Goal: Information Seeking & Learning: Check status

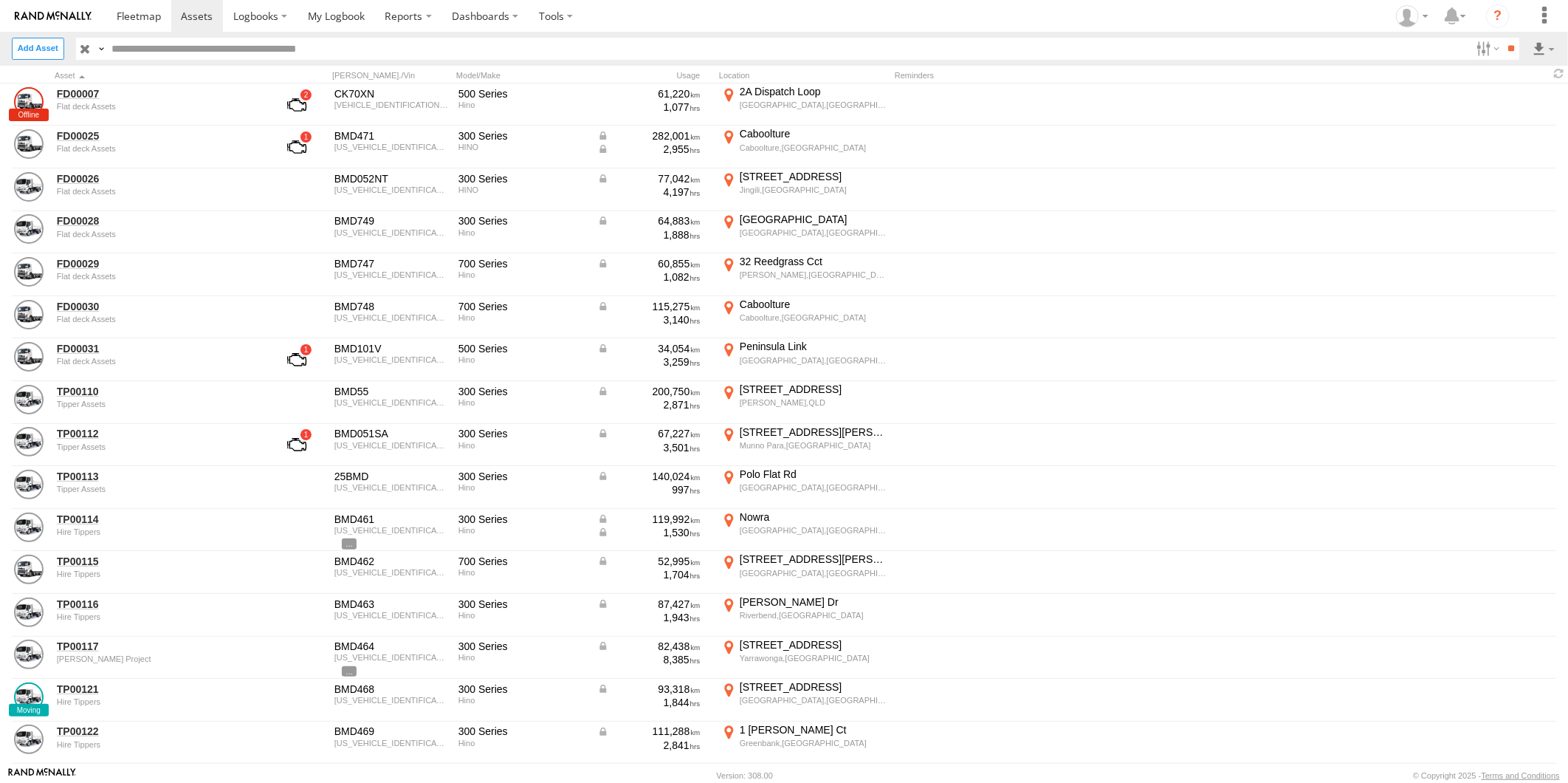
click at [547, 35] on header "Search Query Asset ID Asset Label Registration Manufacturer Model" at bounding box center [784, 48] width 1568 height 33
click at [507, 19] on label "Dashboards" at bounding box center [485, 16] width 87 height 31
click at [499, 45] on span at bounding box center [489, 44] width 74 height 14
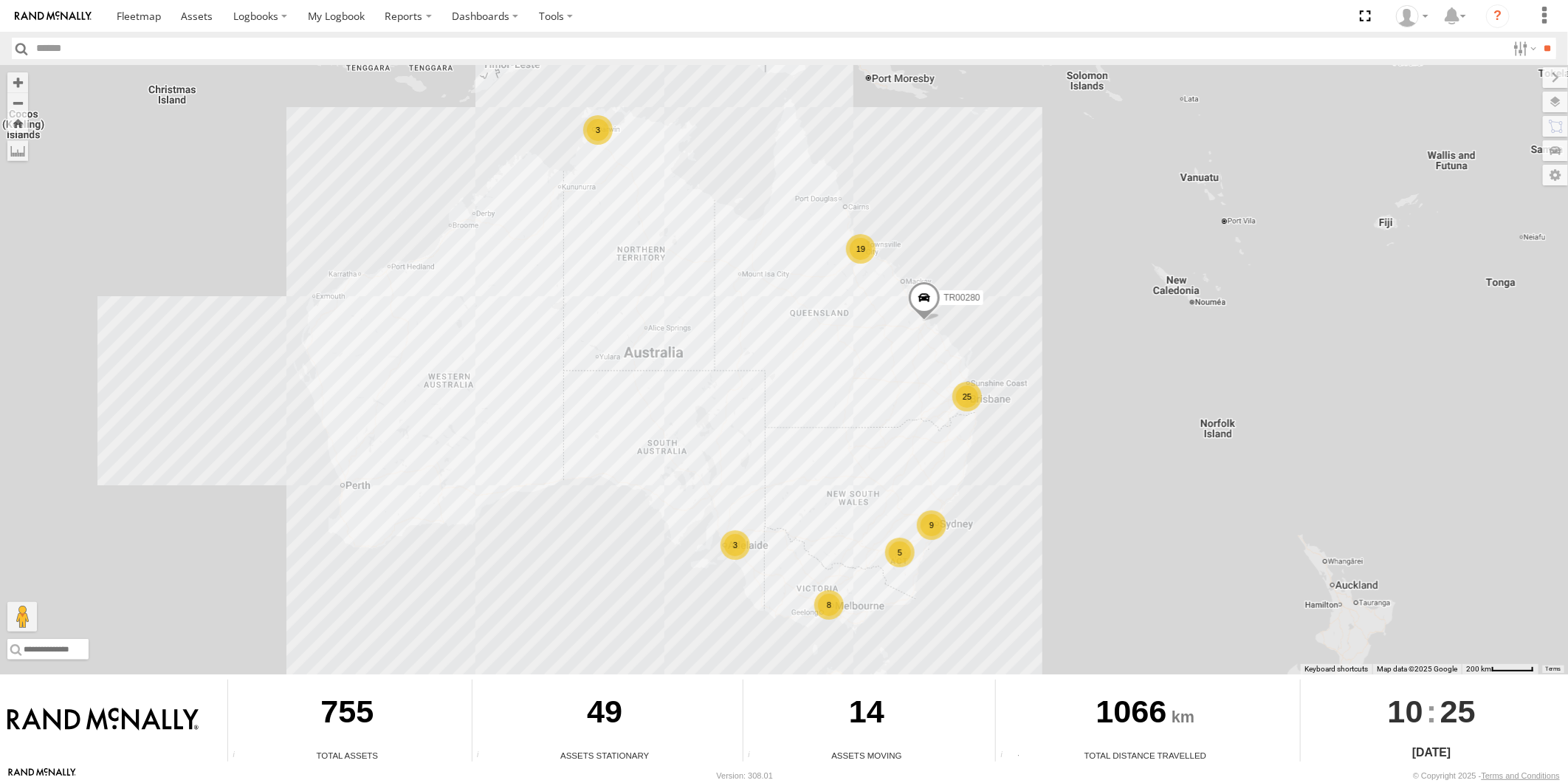
click at [586, 120] on div "3" at bounding box center [598, 130] width 29 height 29
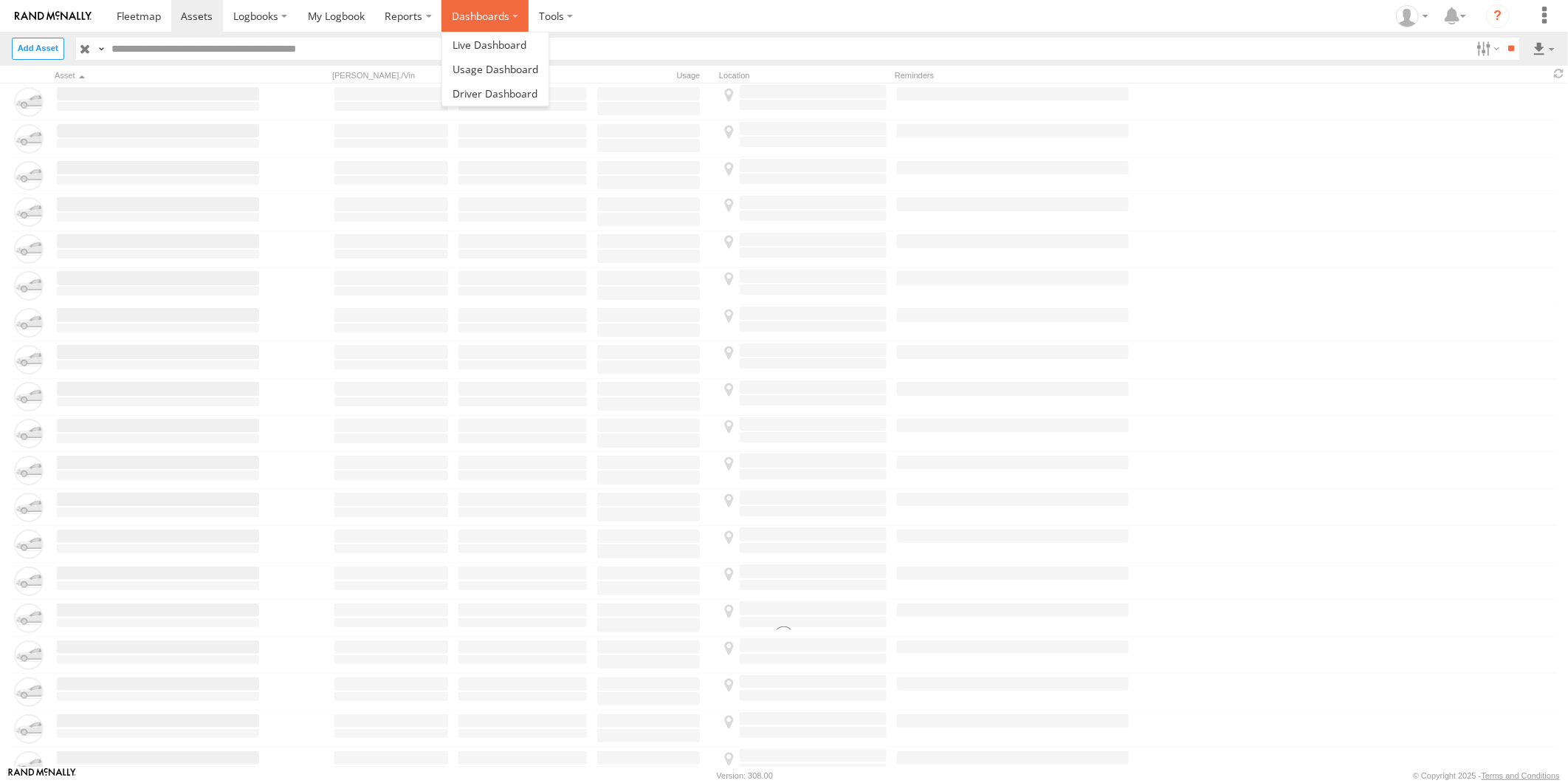
drag, startPoint x: 484, startPoint y: 19, endPoint x: 490, endPoint y: 29, distance: 11.7
click at [484, 19] on label "Dashboards" at bounding box center [485, 16] width 87 height 31
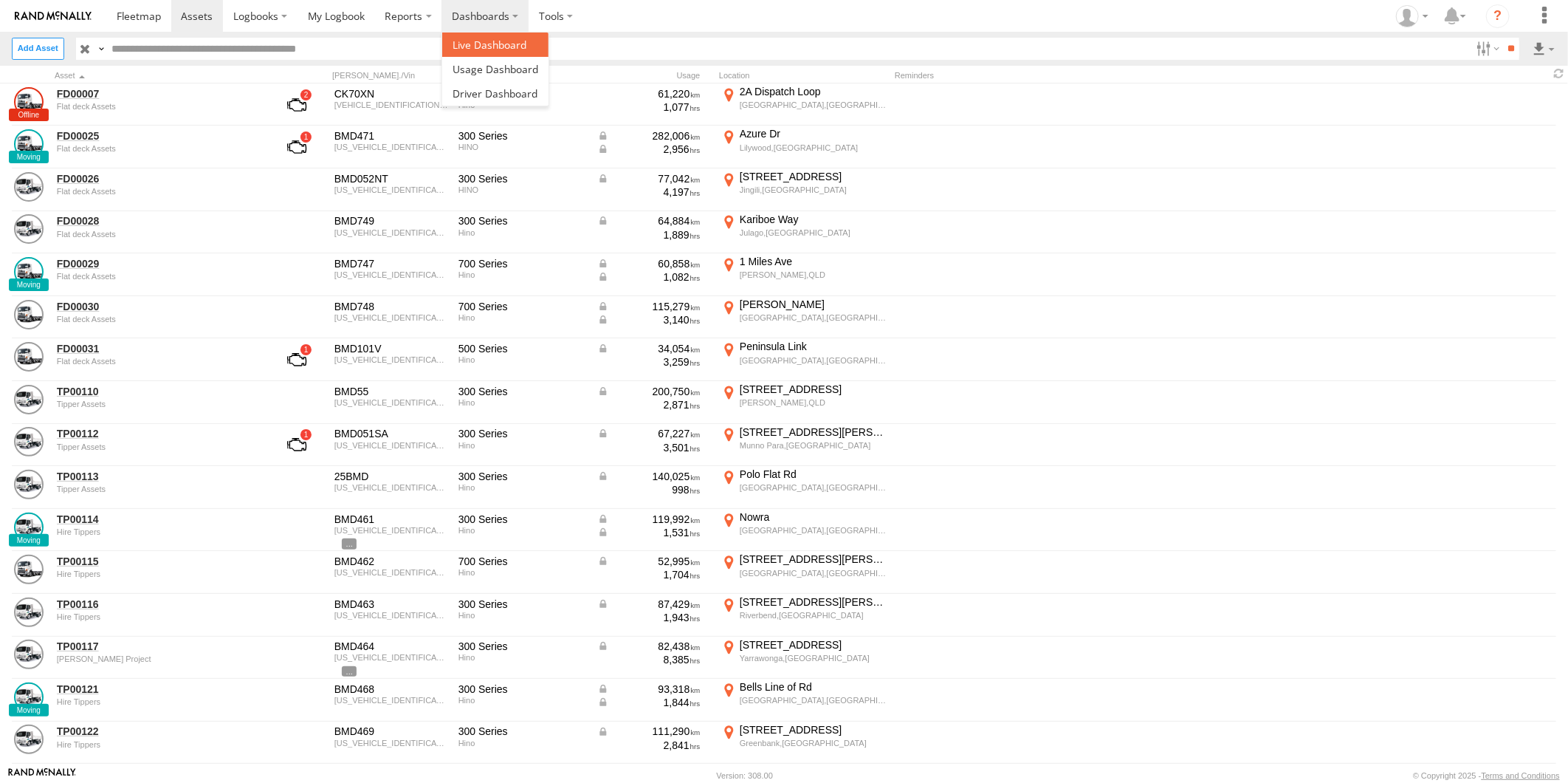
click at [504, 46] on span at bounding box center [489, 44] width 74 height 14
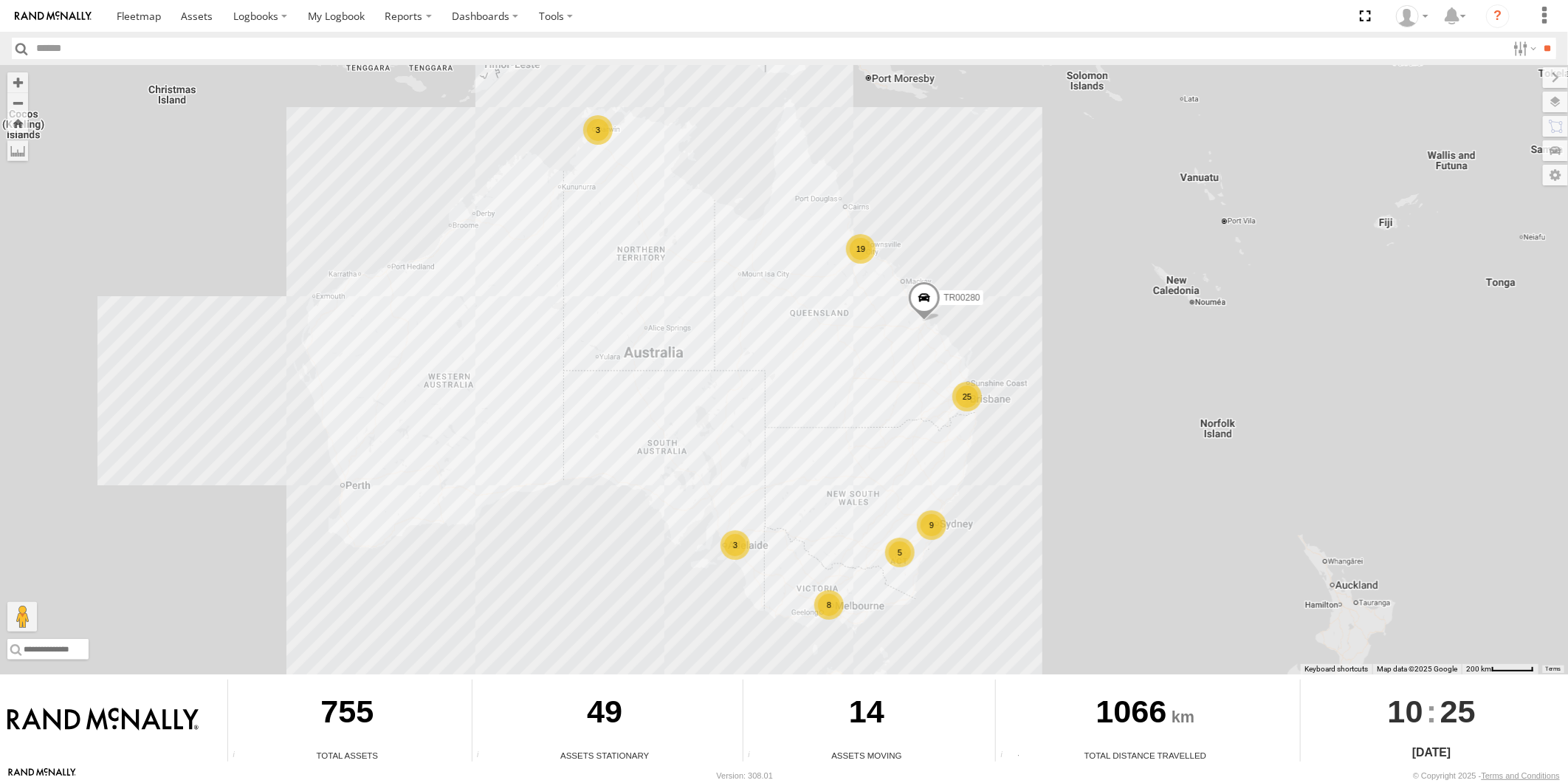
click at [738, 542] on div "3" at bounding box center [735, 545] width 29 height 29
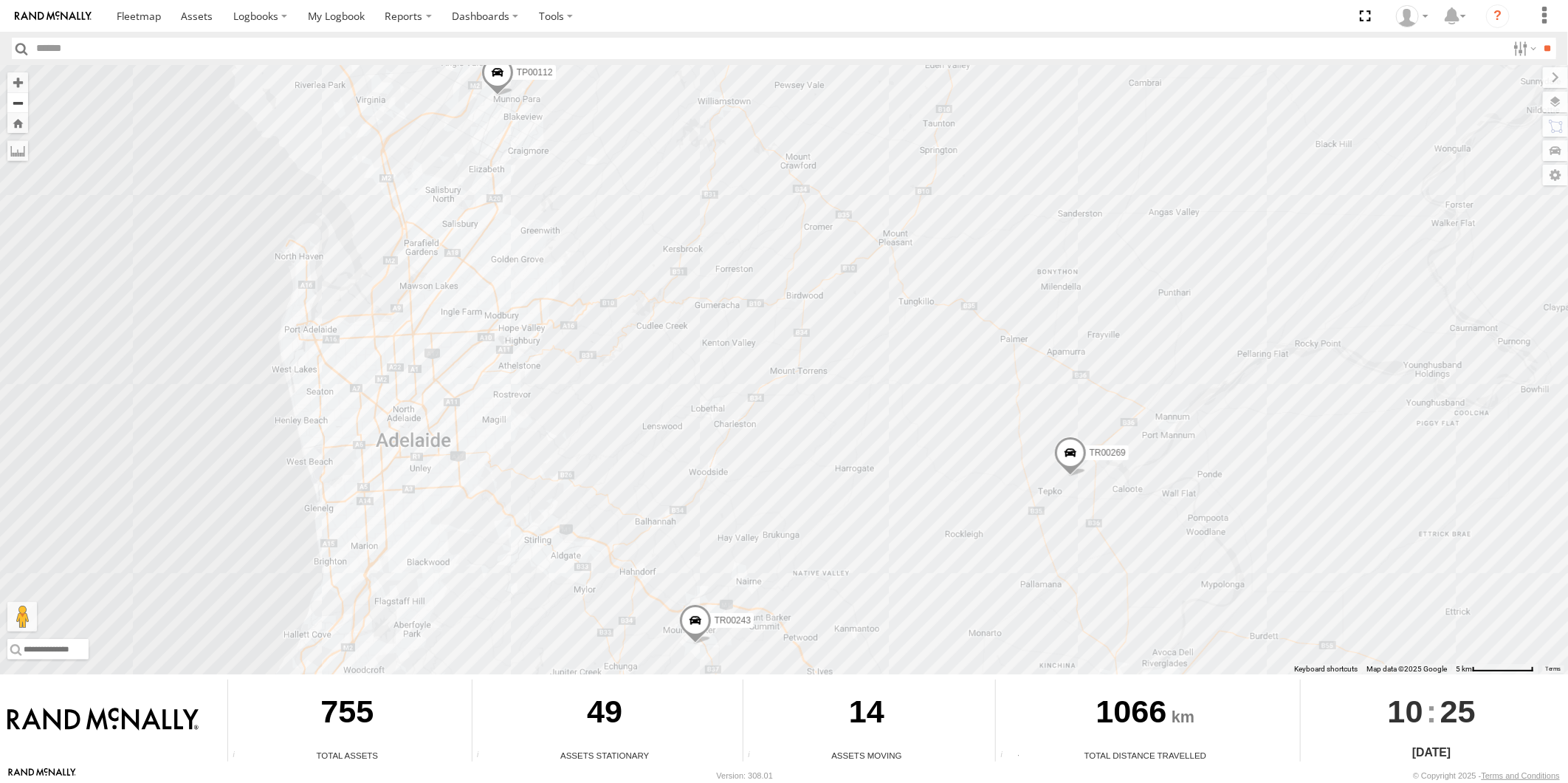
click at [12, 100] on button "Zoom out" at bounding box center [18, 103] width 21 height 21
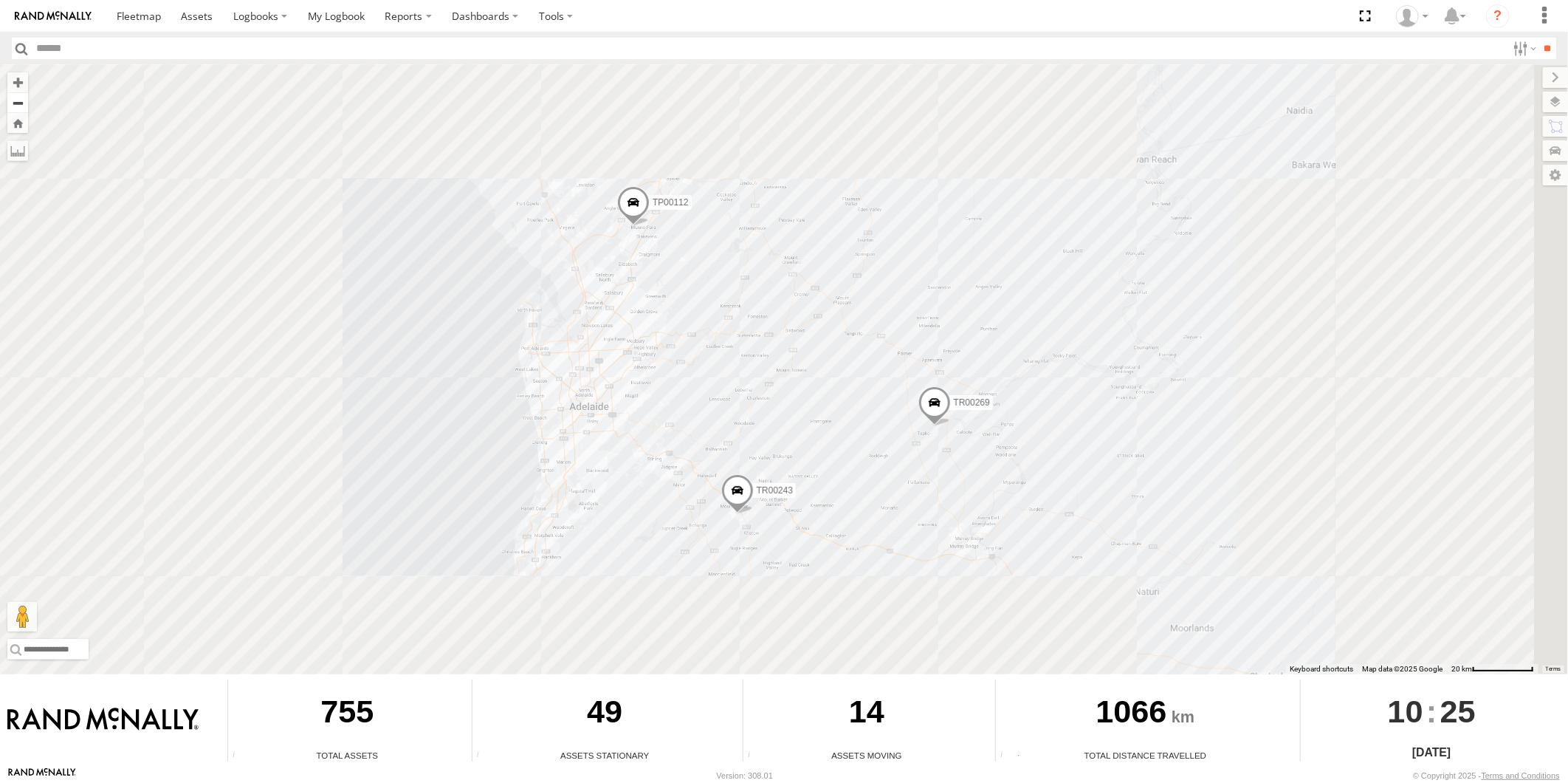
click at [12, 100] on button "Zoom out" at bounding box center [18, 103] width 21 height 21
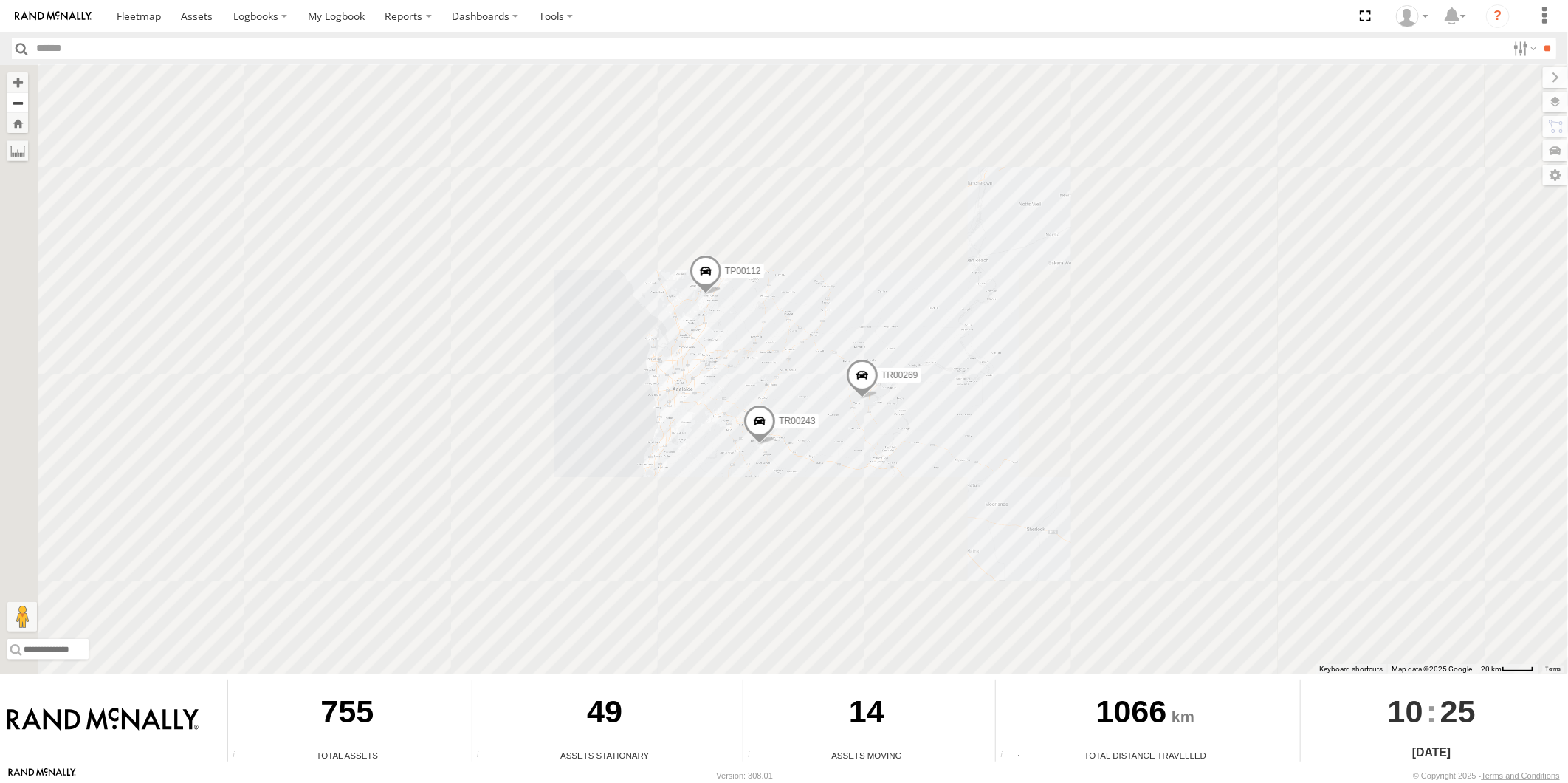
click at [12, 100] on button "Zoom out" at bounding box center [18, 103] width 21 height 21
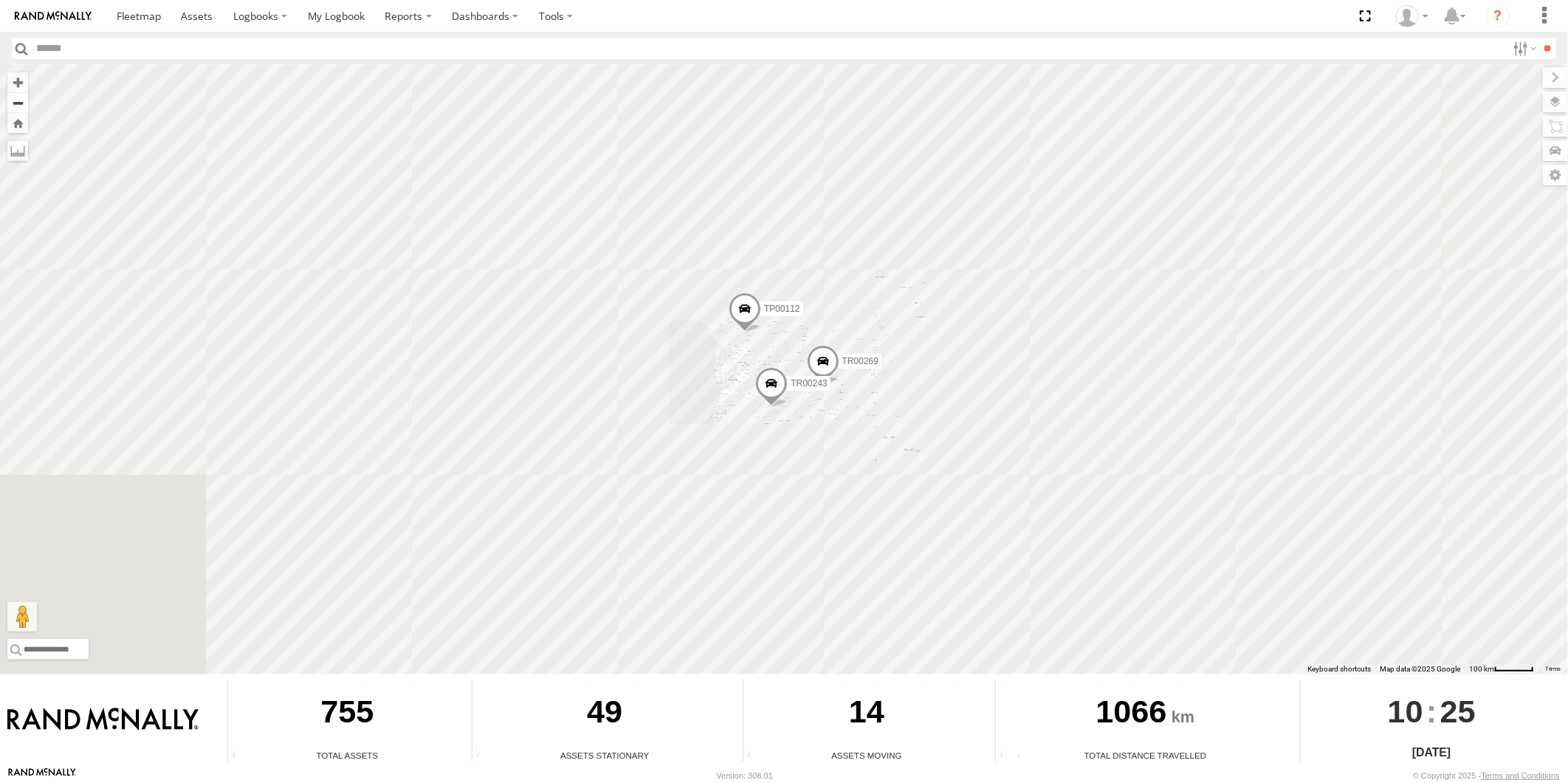
click at [12, 100] on button "Zoom out" at bounding box center [18, 103] width 21 height 21
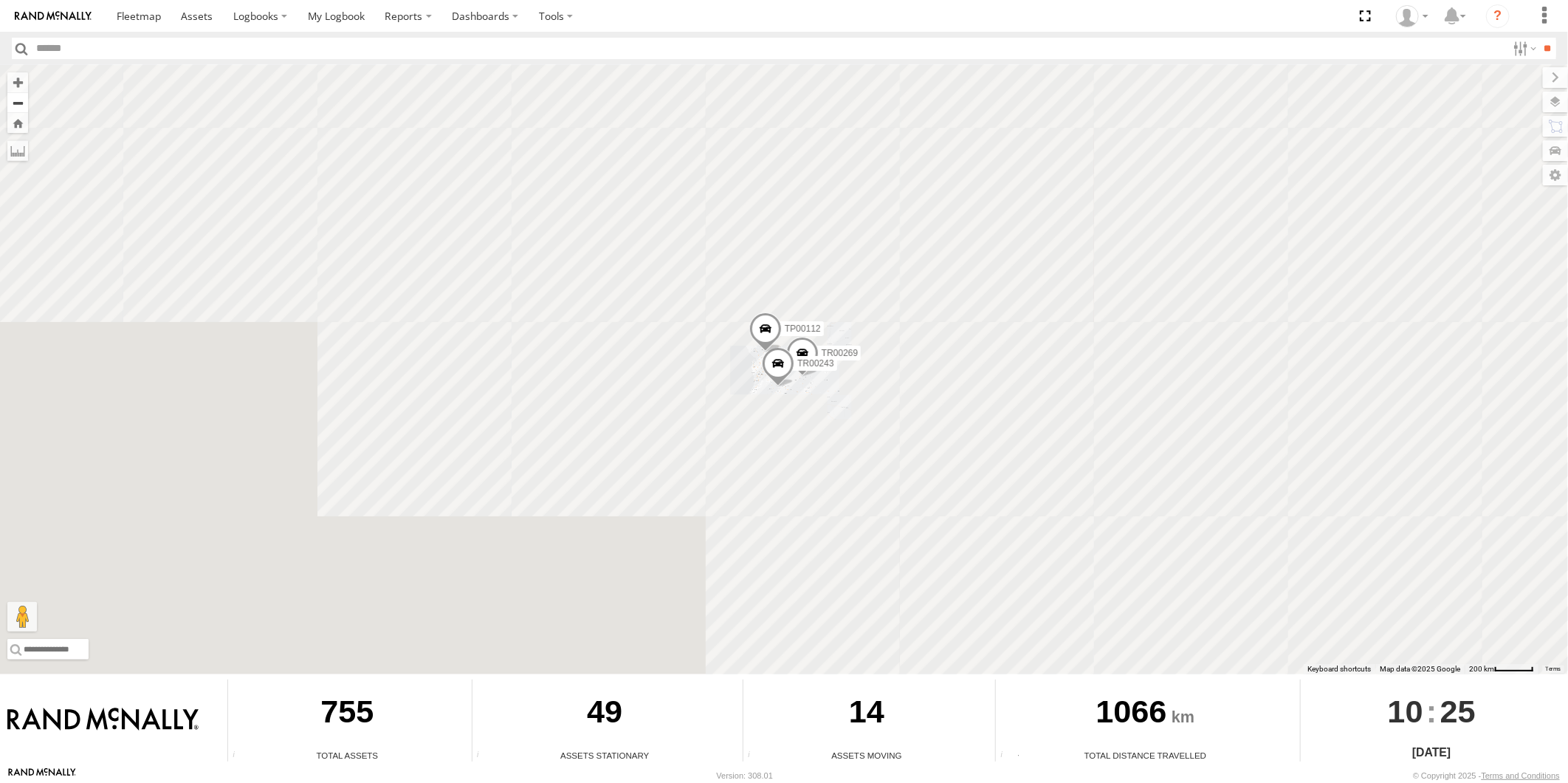
click at [12, 100] on button "Zoom out" at bounding box center [18, 103] width 21 height 21
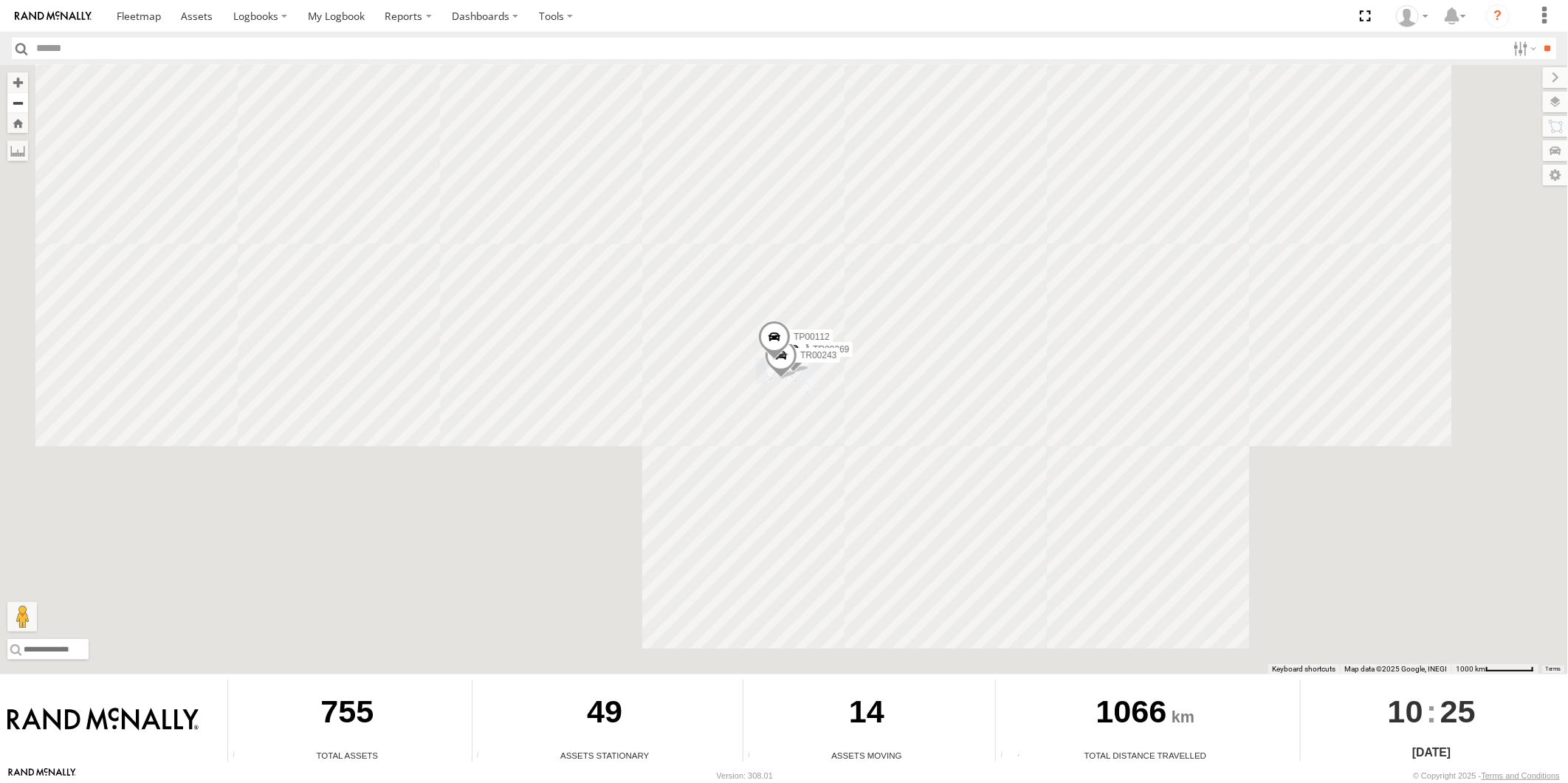
click at [12, 100] on button "Zoom out" at bounding box center [18, 103] width 21 height 21
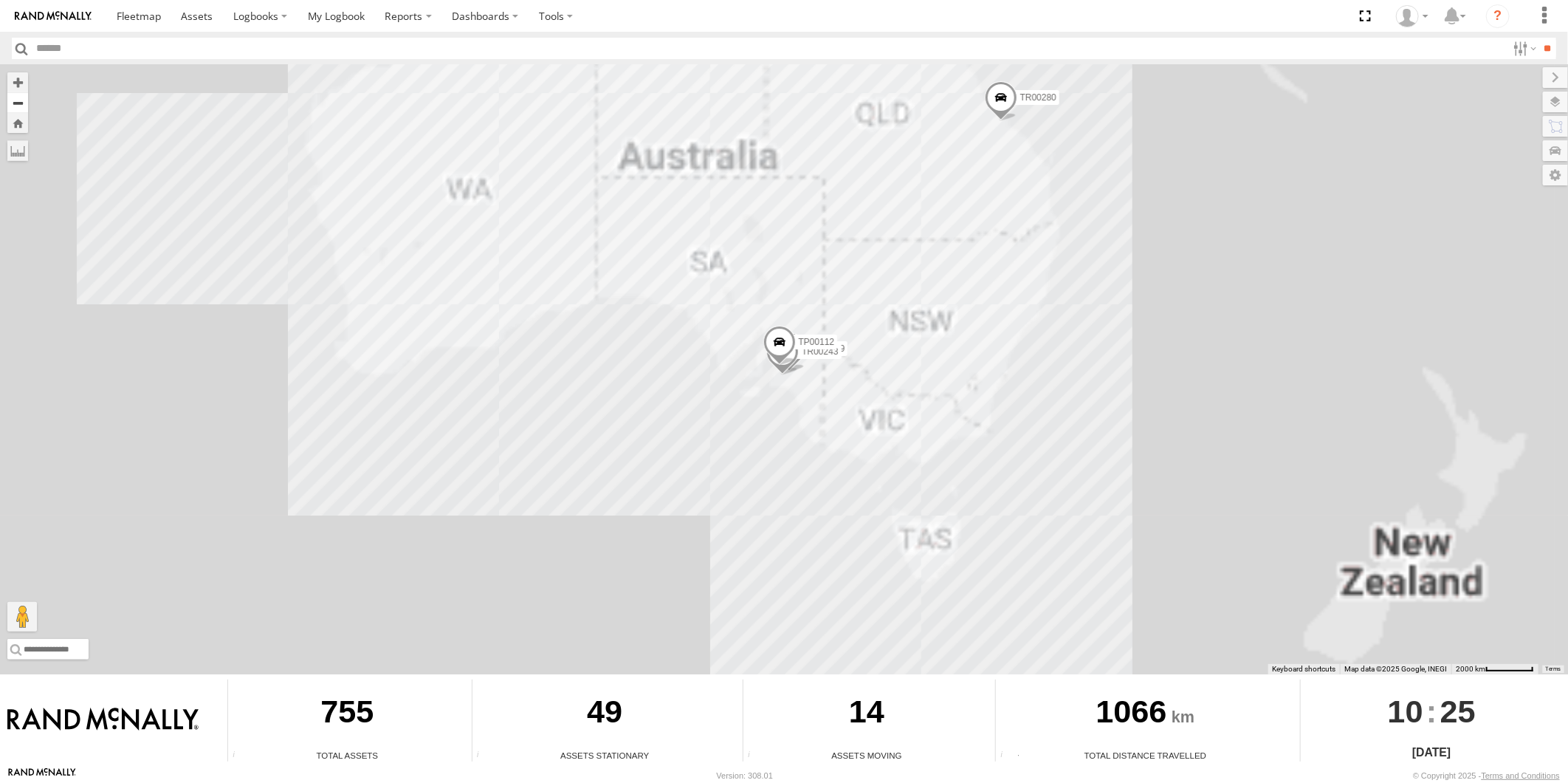
click at [12, 100] on button "Zoom out" at bounding box center [18, 103] width 21 height 21
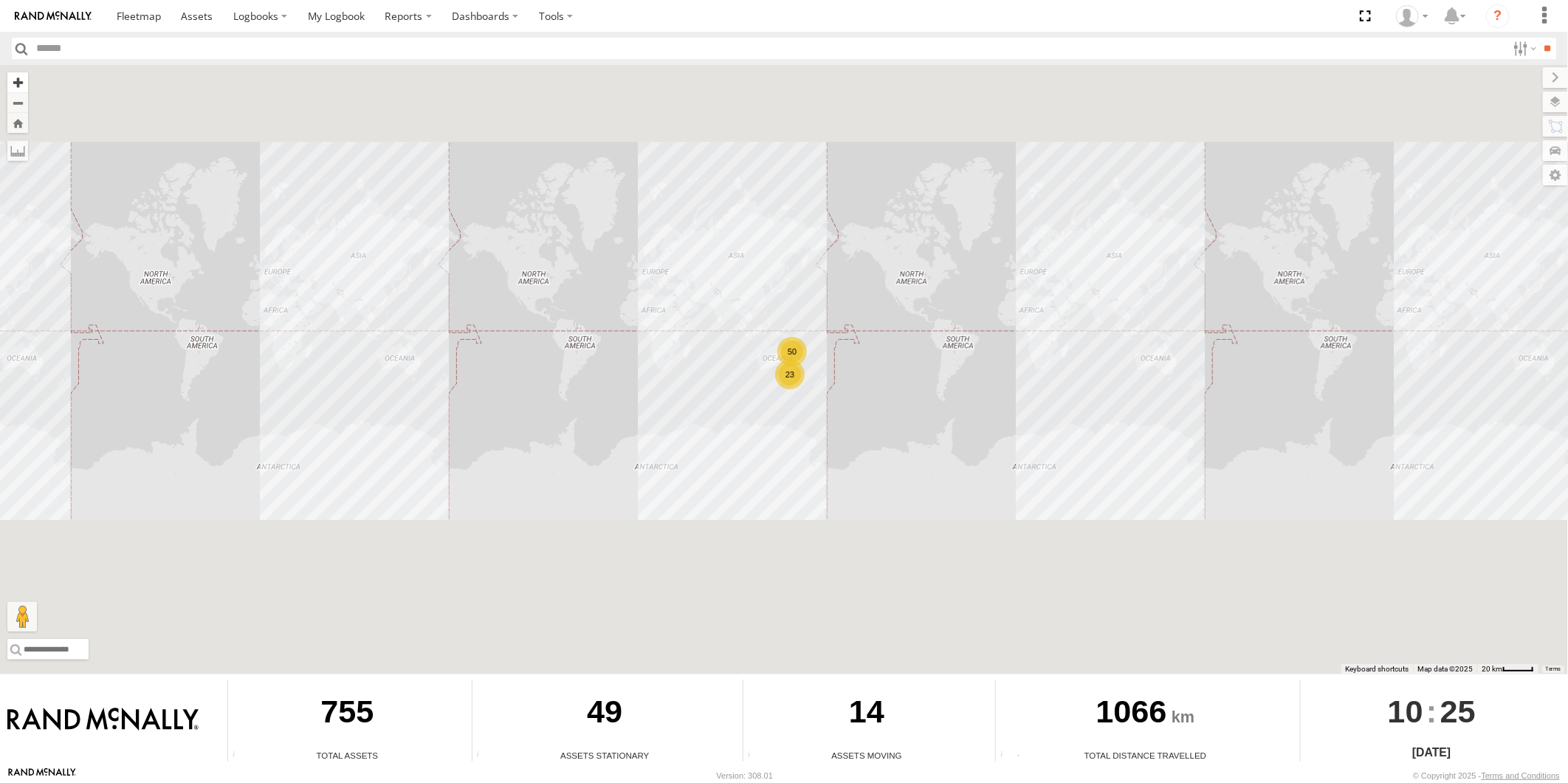
click at [24, 90] on button "Zoom in" at bounding box center [18, 82] width 21 height 20
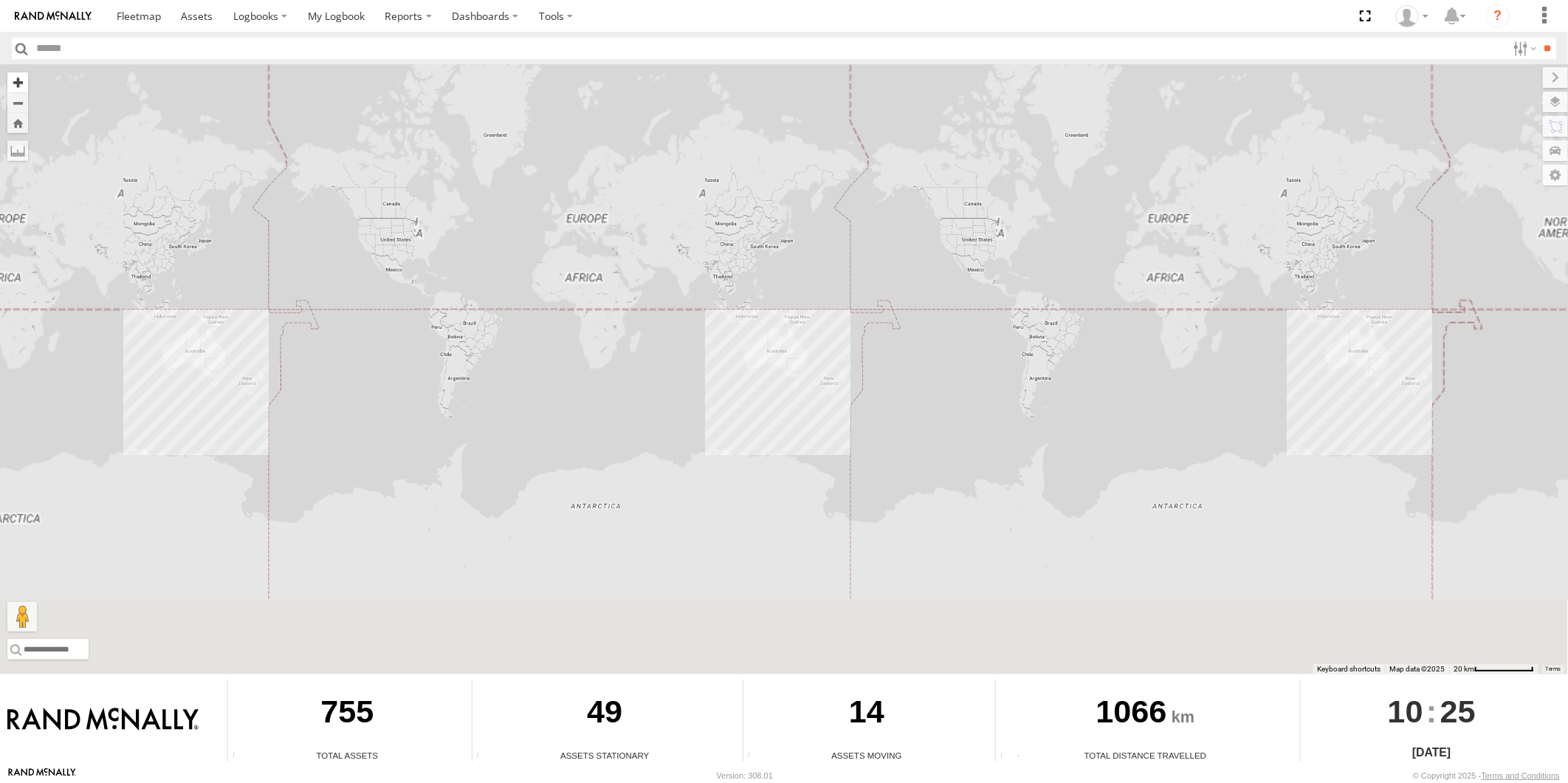
click at [24, 90] on button "Zoom in" at bounding box center [18, 82] width 21 height 20
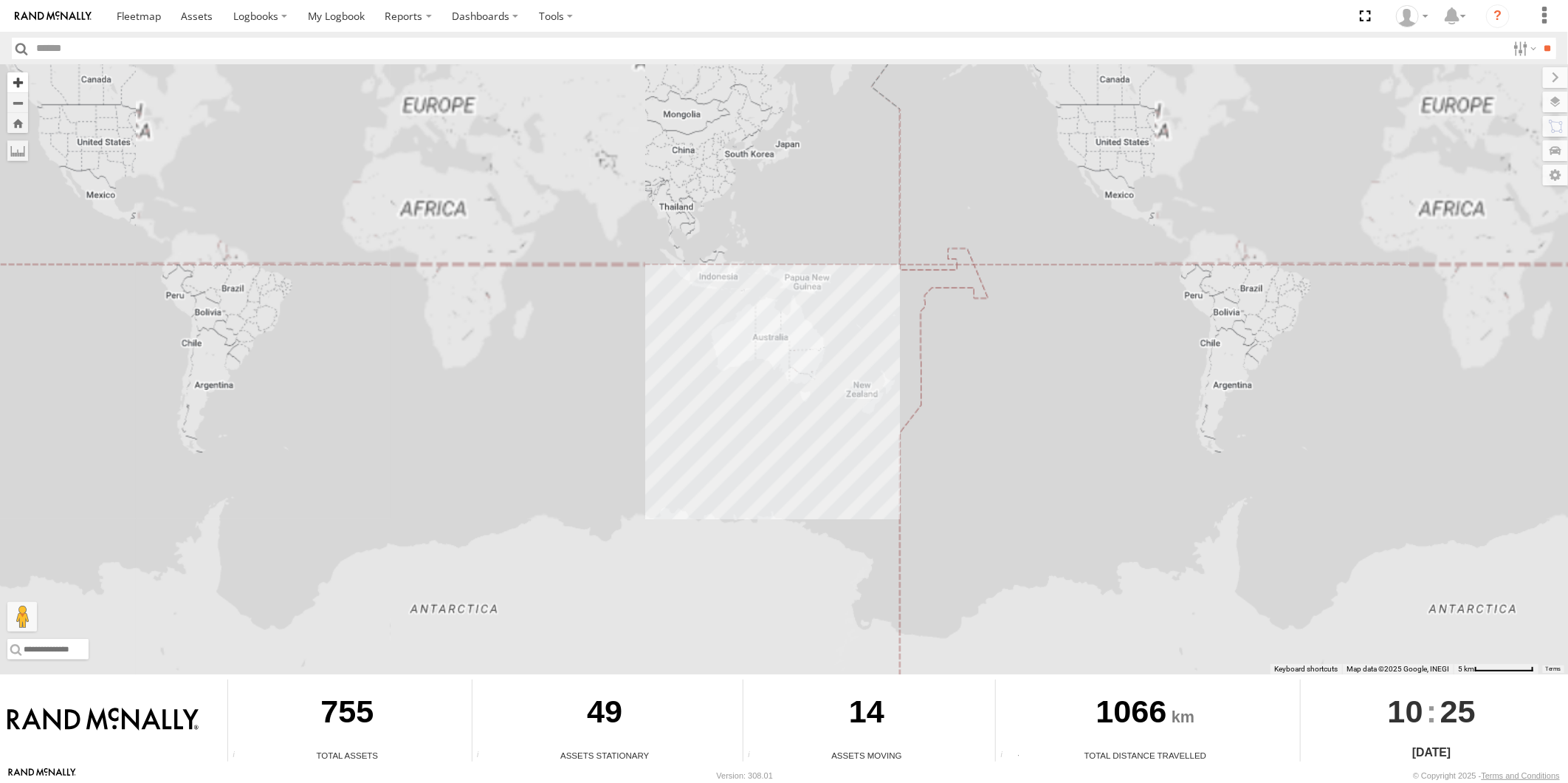
click at [24, 90] on button "Zoom in" at bounding box center [18, 82] width 21 height 20
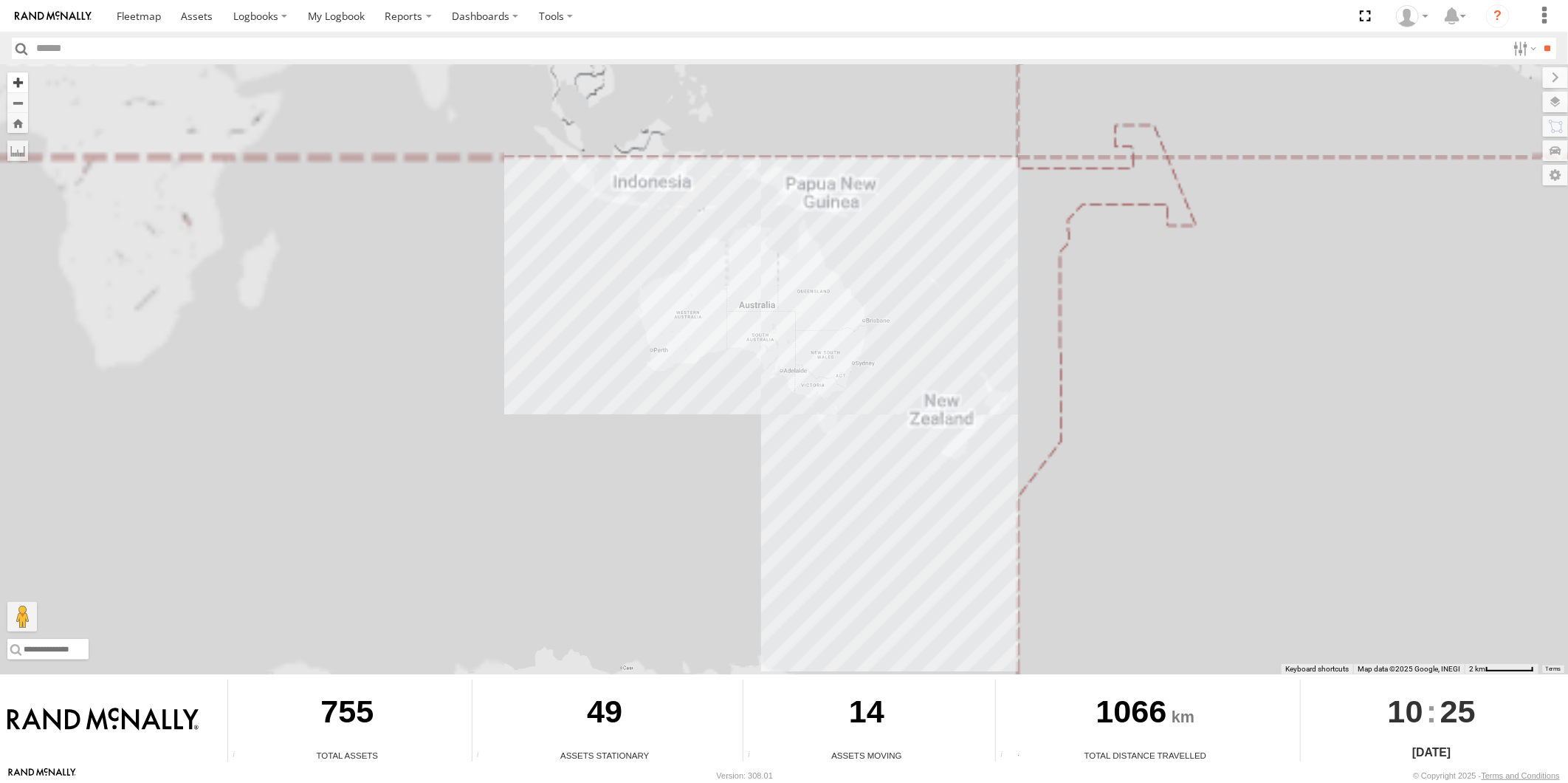
click at [24, 90] on button "Zoom in" at bounding box center [18, 82] width 21 height 20
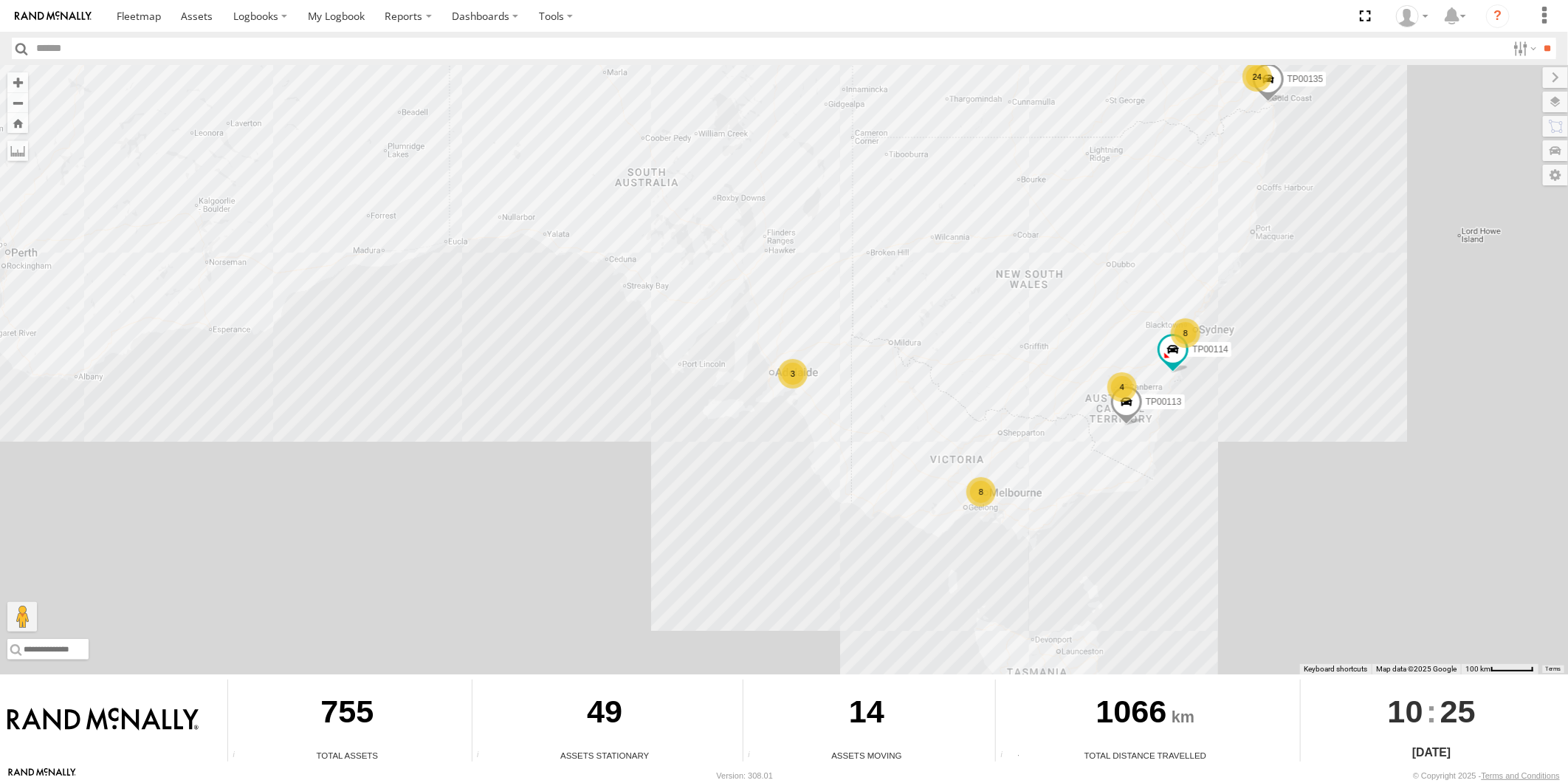
click at [987, 486] on div "8" at bounding box center [981, 492] width 29 height 29
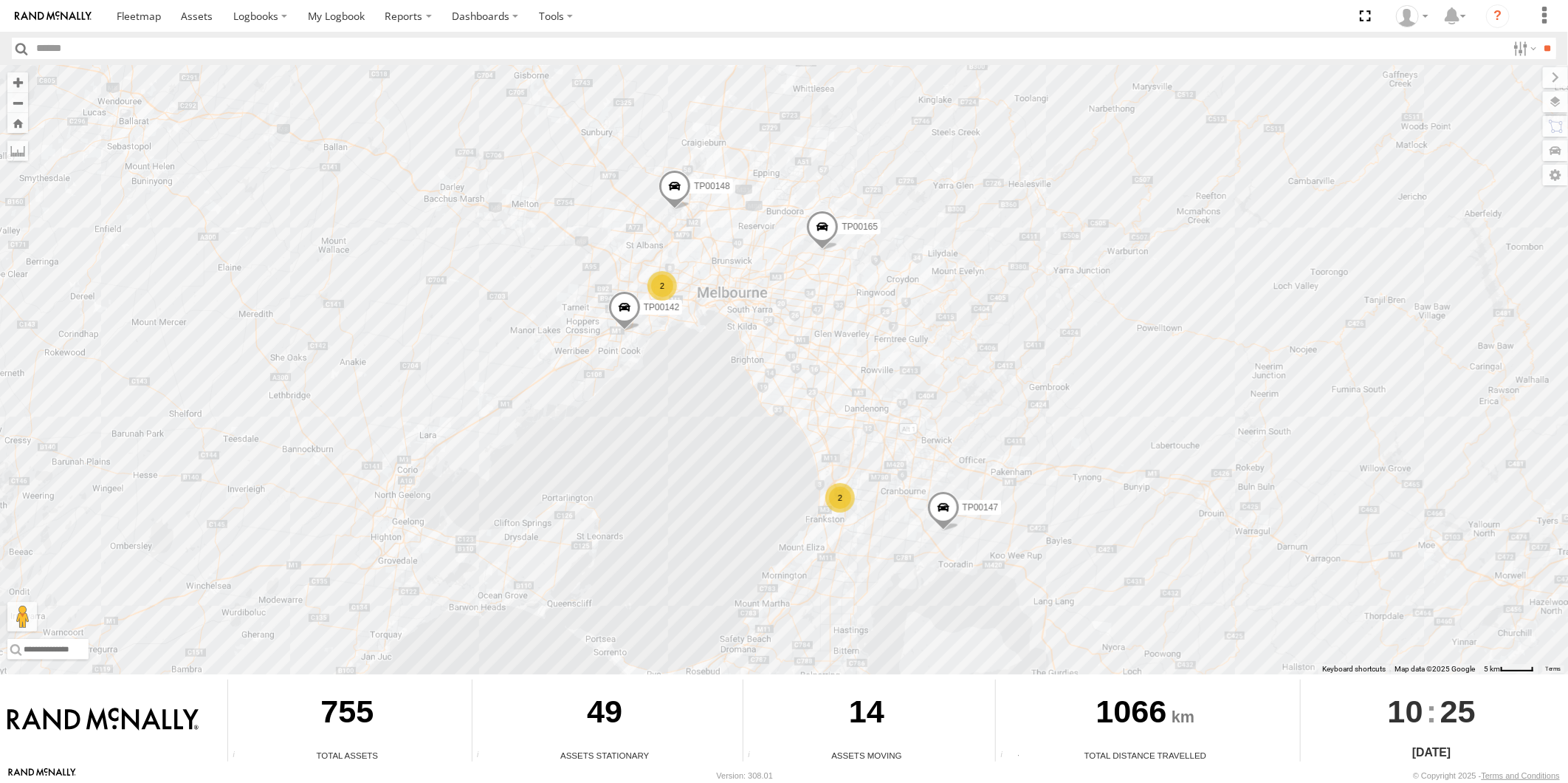
click at [849, 493] on div "2" at bounding box center [839, 498] width 29 height 29
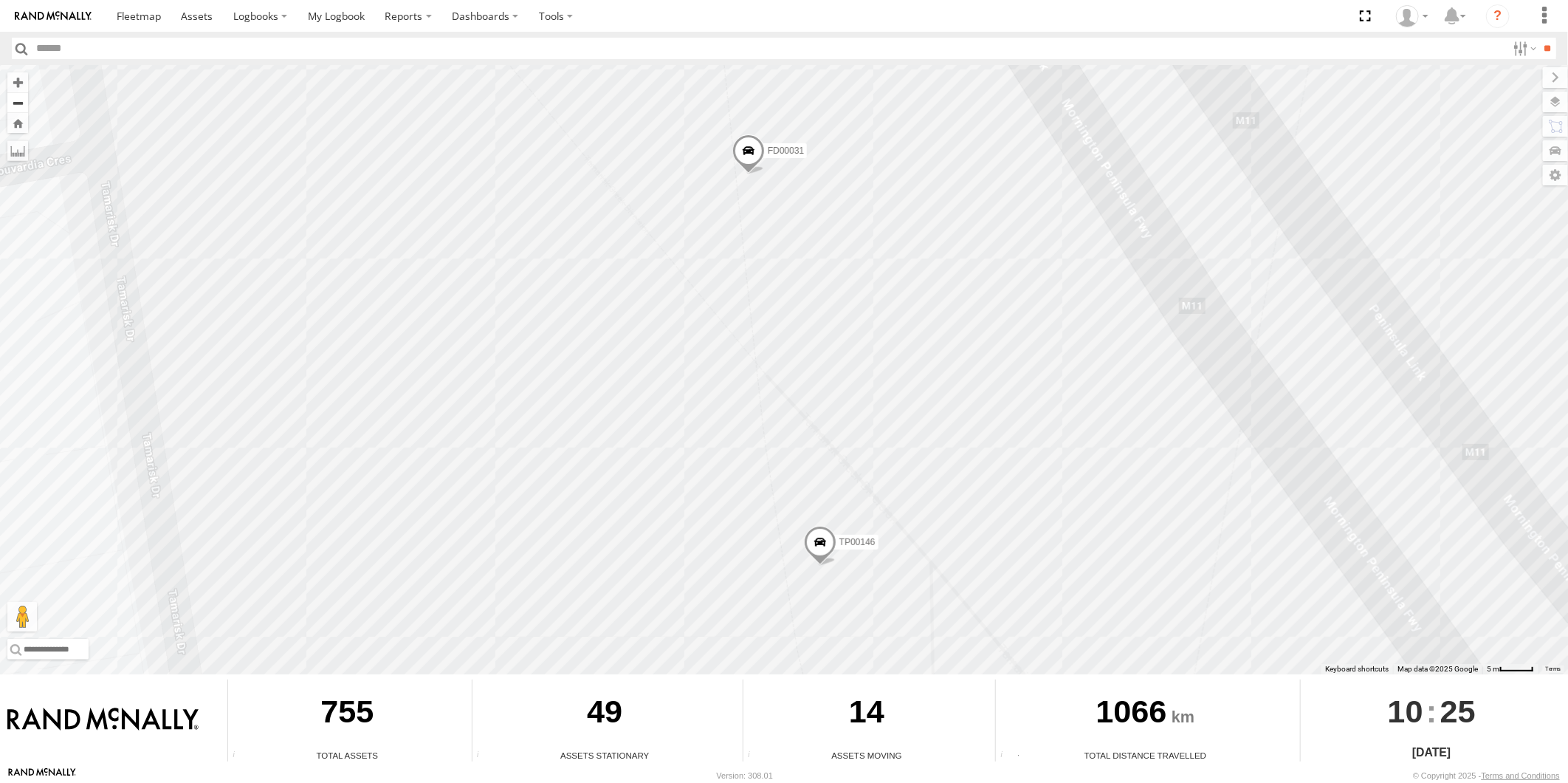
click at [15, 104] on button "Zoom out" at bounding box center [18, 103] width 21 height 21
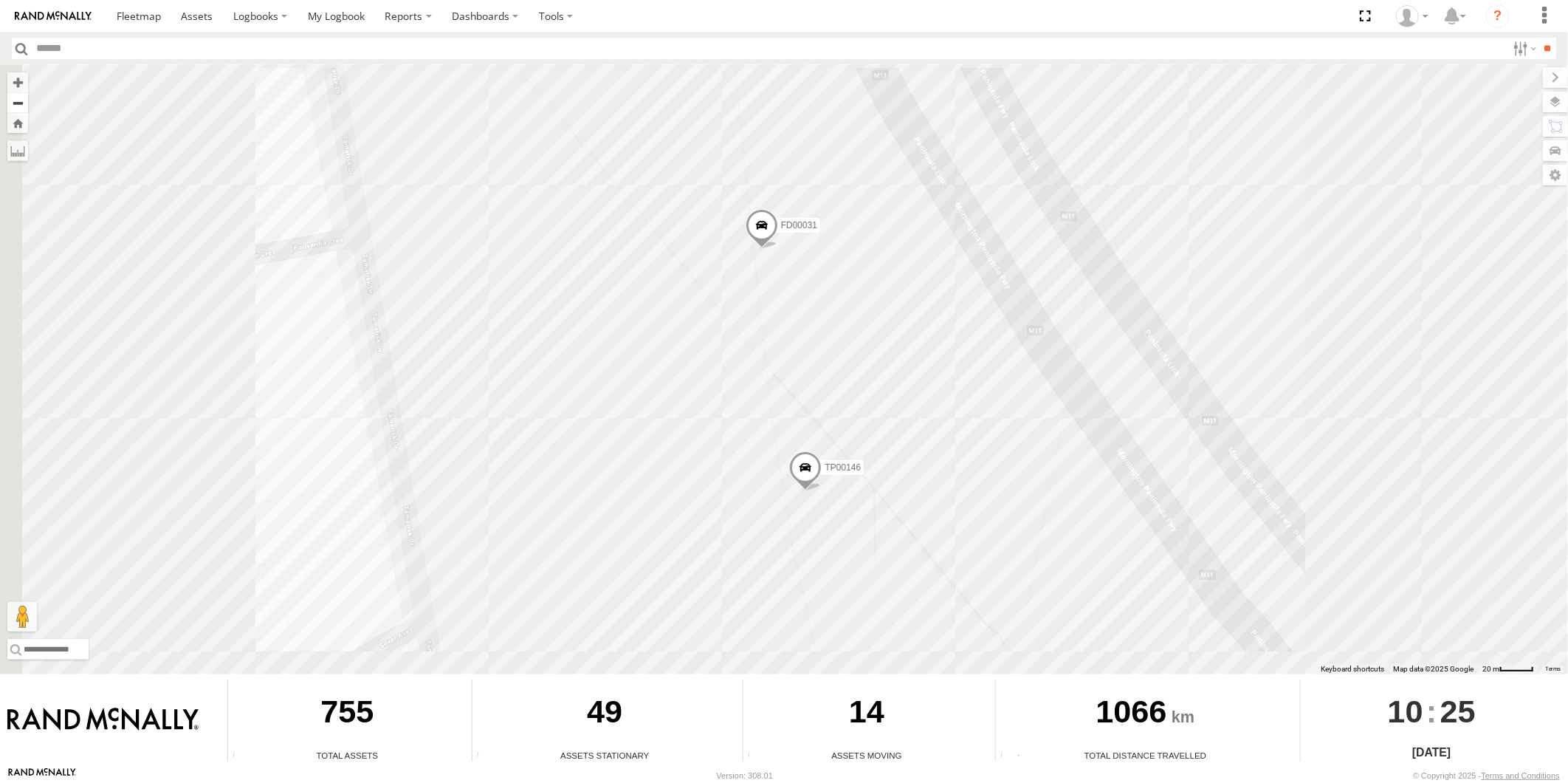
click at [15, 104] on button "Zoom out" at bounding box center [18, 103] width 21 height 21
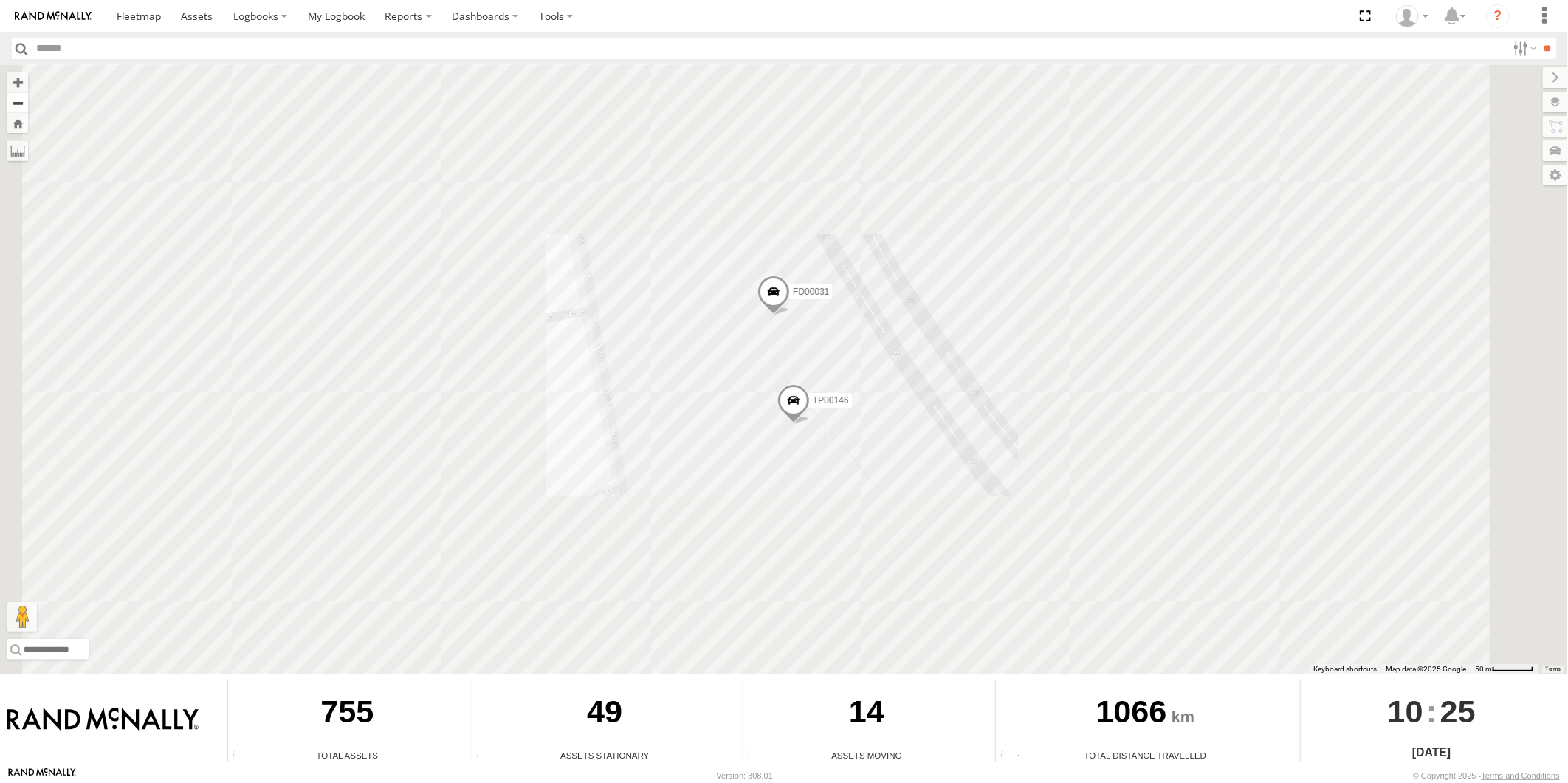
click at [15, 104] on button "Zoom out" at bounding box center [18, 103] width 21 height 21
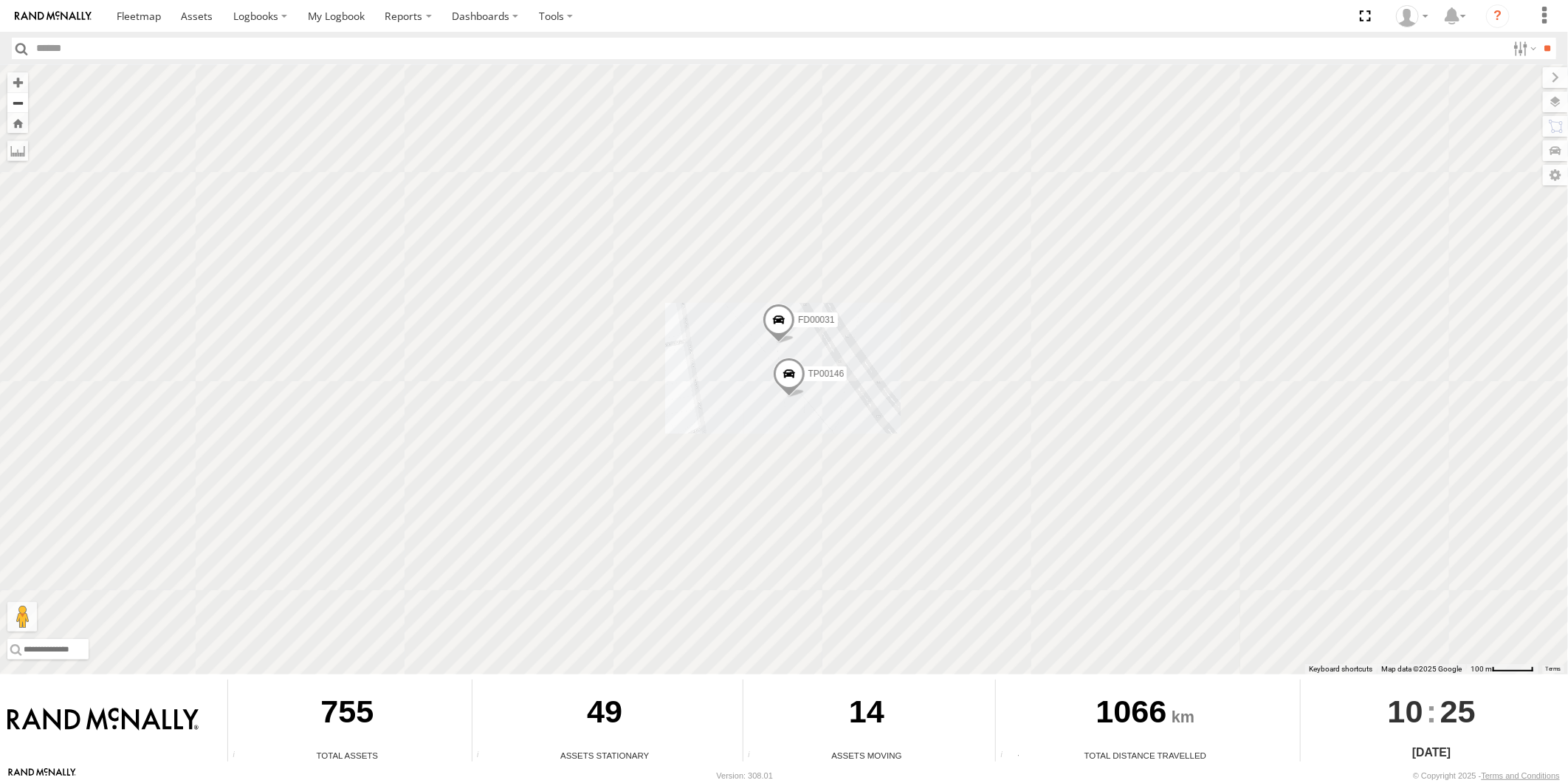
click at [15, 104] on button "Zoom out" at bounding box center [18, 103] width 21 height 21
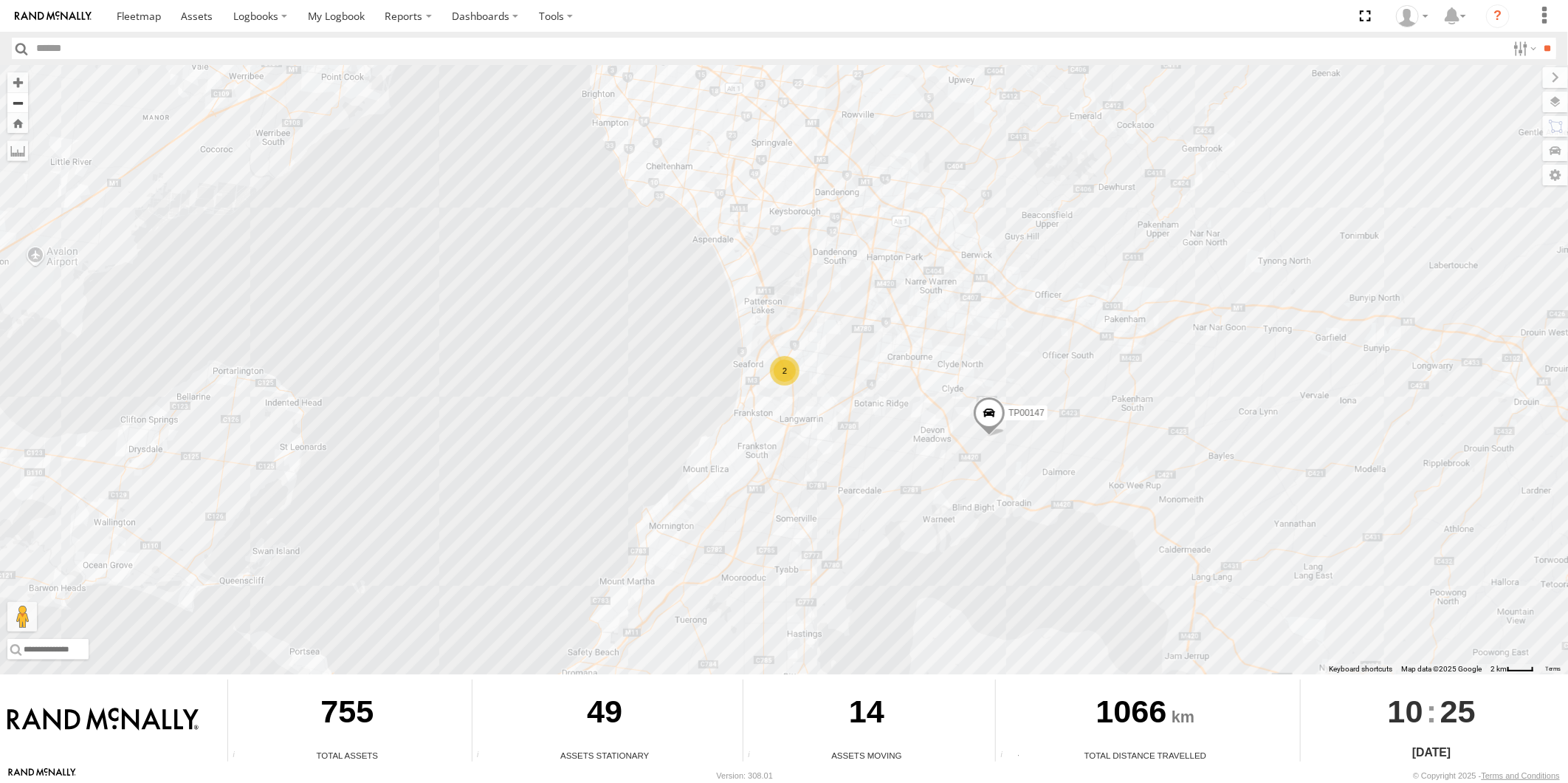
click at [23, 97] on button "Zoom out" at bounding box center [18, 103] width 21 height 21
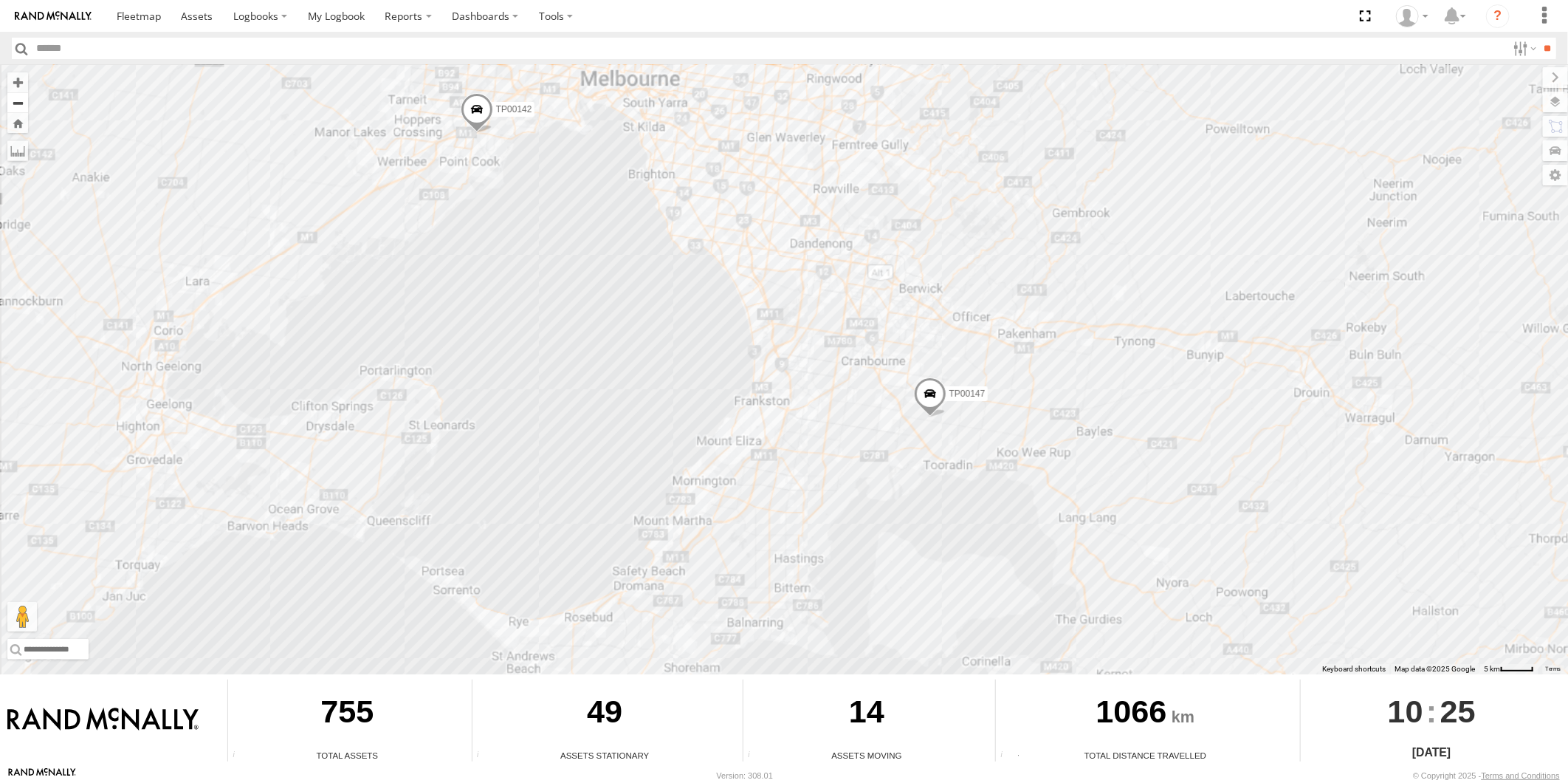
click at [23, 97] on button "Zoom out" at bounding box center [18, 103] width 21 height 21
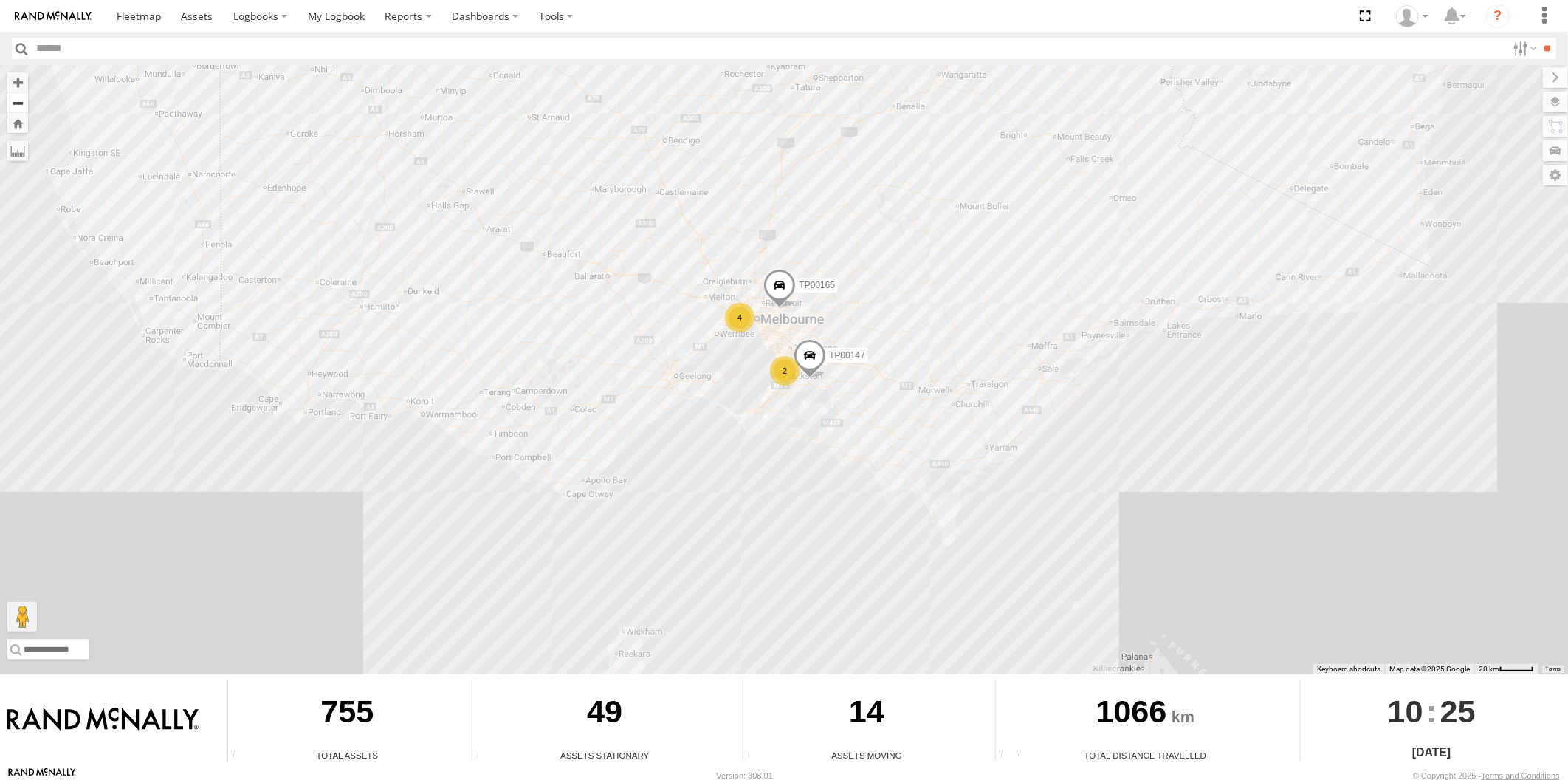
click at [16, 103] on button "Zoom out" at bounding box center [18, 103] width 21 height 21
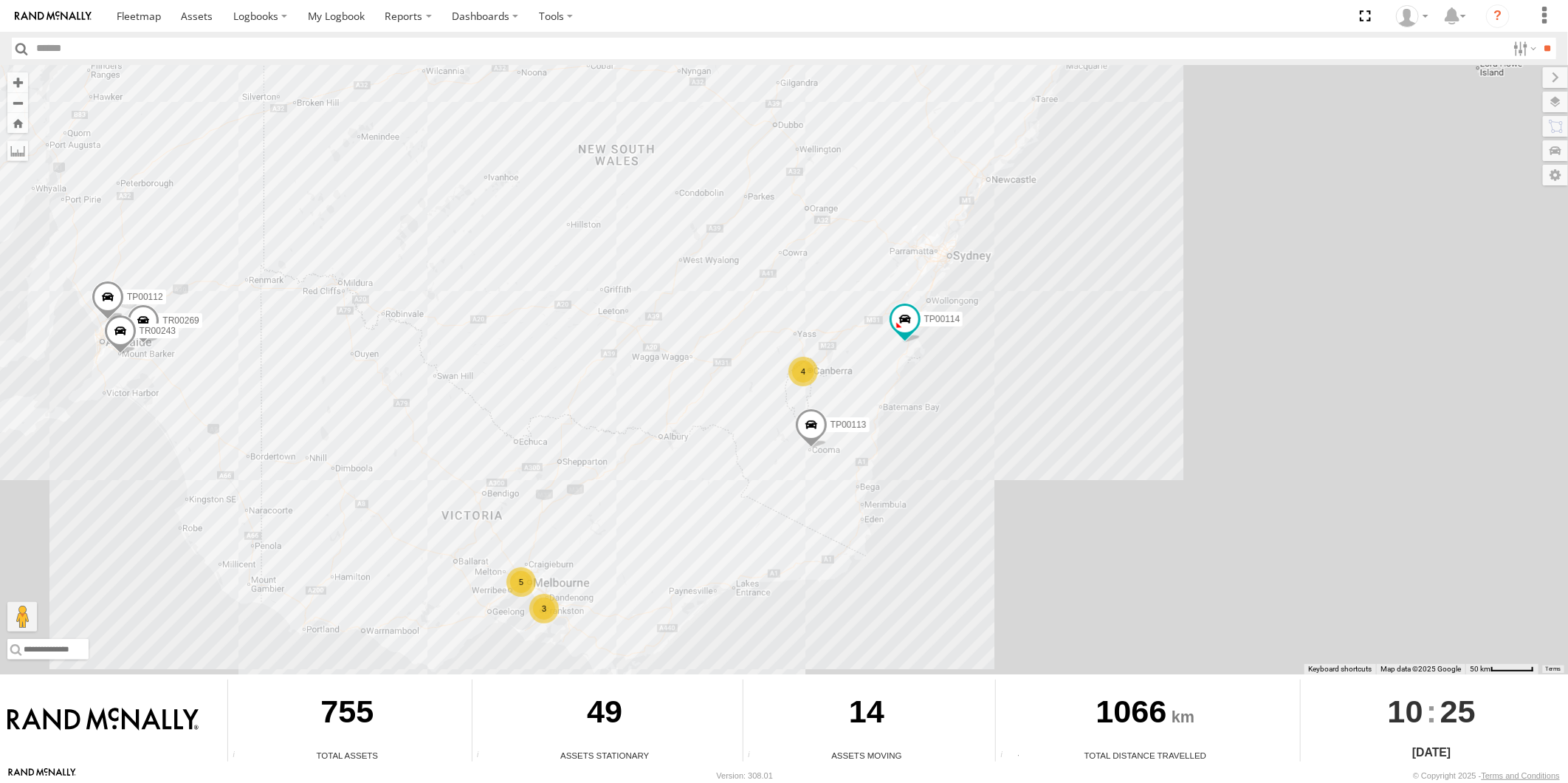
drag, startPoint x: 1131, startPoint y: 196, endPoint x: 880, endPoint y: 448, distance: 355.7
click at [880, 448] on div "TP00113 TP00135 TP00114 4 5 TR00269 3 TP00112 TR00243" at bounding box center [784, 369] width 1568 height 609
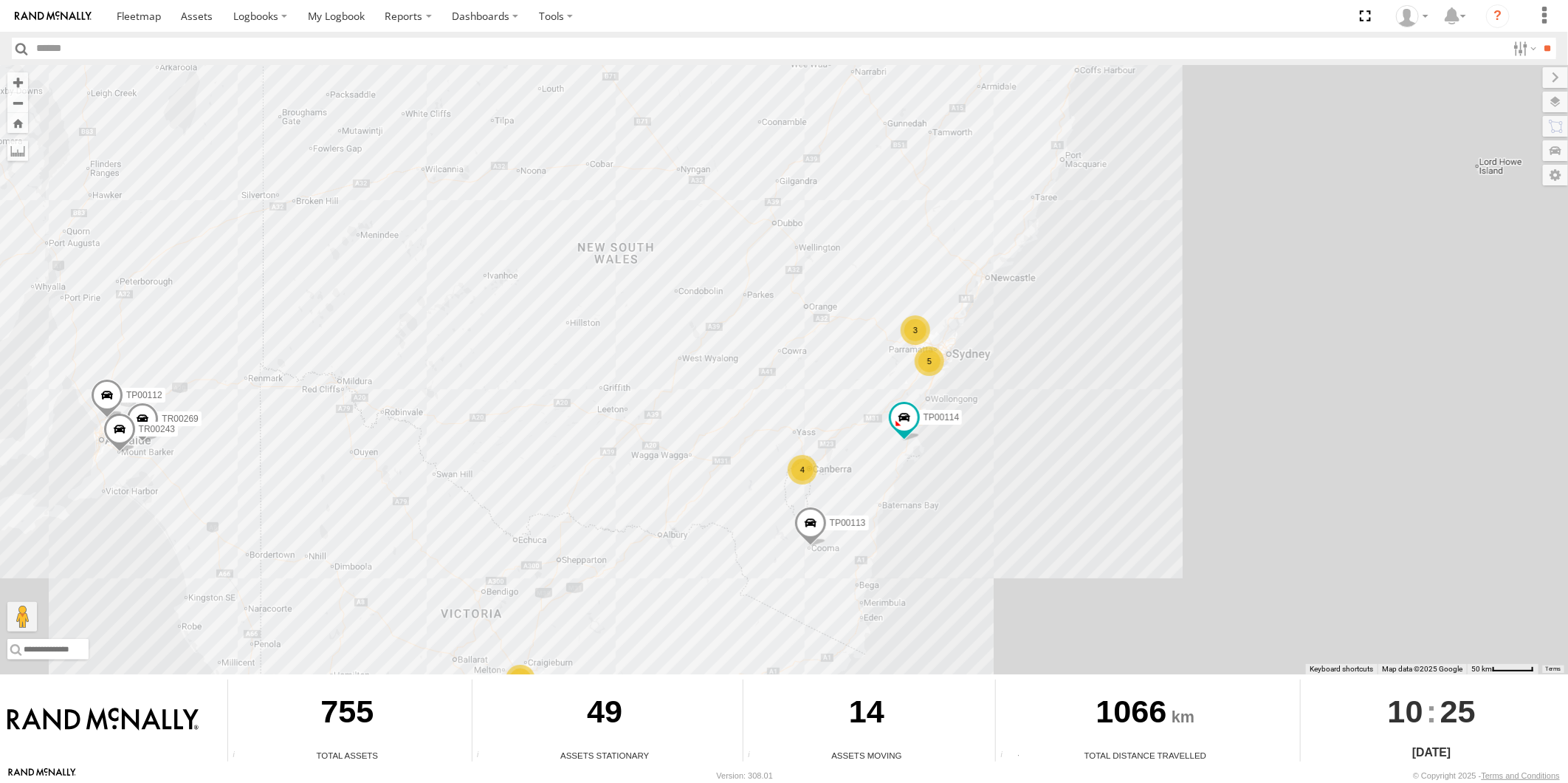
drag, startPoint x: 1032, startPoint y: 264, endPoint x: 1031, endPoint y: 364, distance: 100.0
click at [1031, 364] on div "TP00113 TP00135 TP00114 4 5 TR00269 3 TP00112 TR00243 5 3" at bounding box center [784, 369] width 1568 height 609
click at [802, 465] on div "4" at bounding box center [802, 468] width 29 height 29
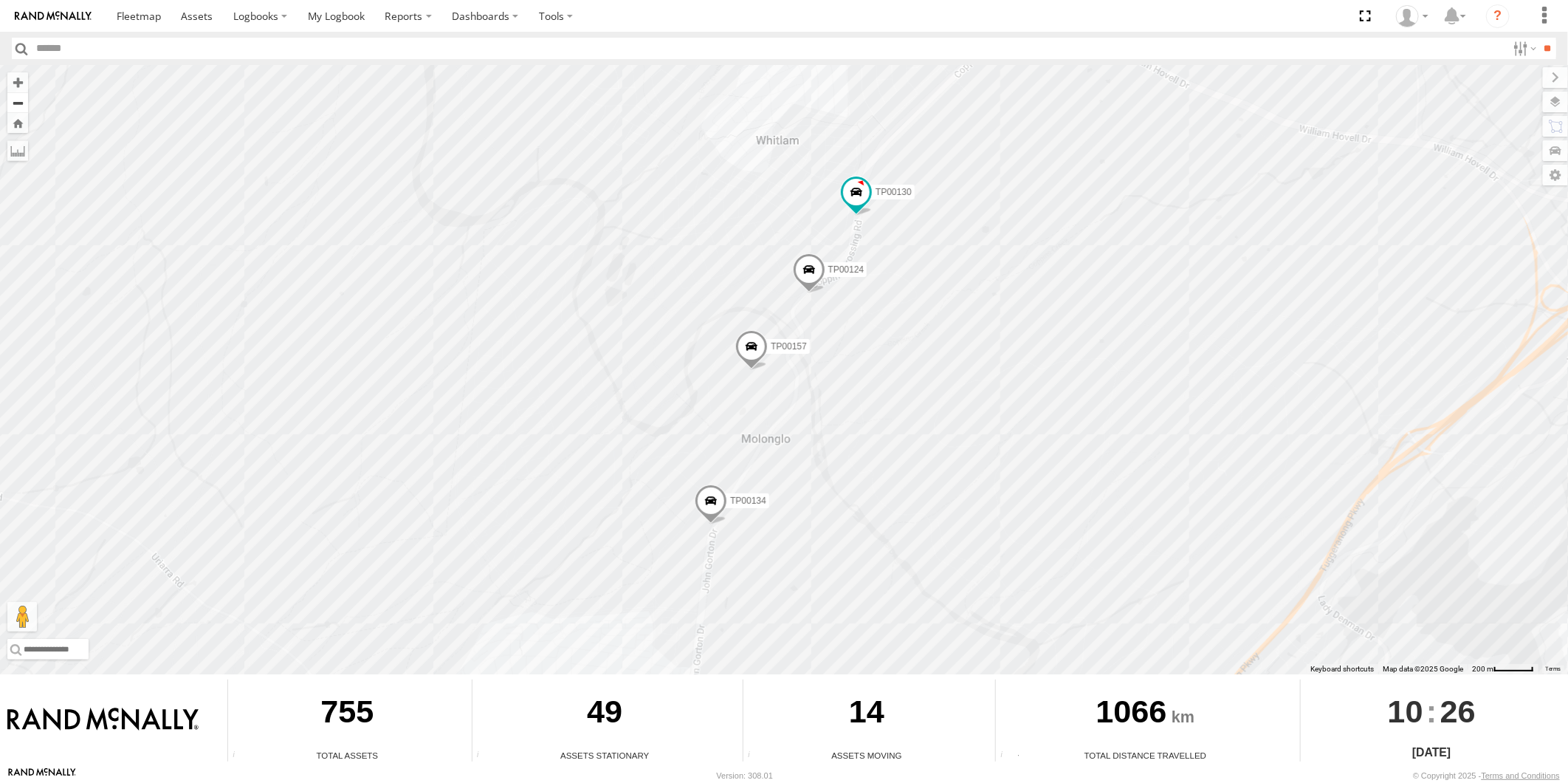
click at [15, 98] on button "Zoom out" at bounding box center [18, 103] width 21 height 21
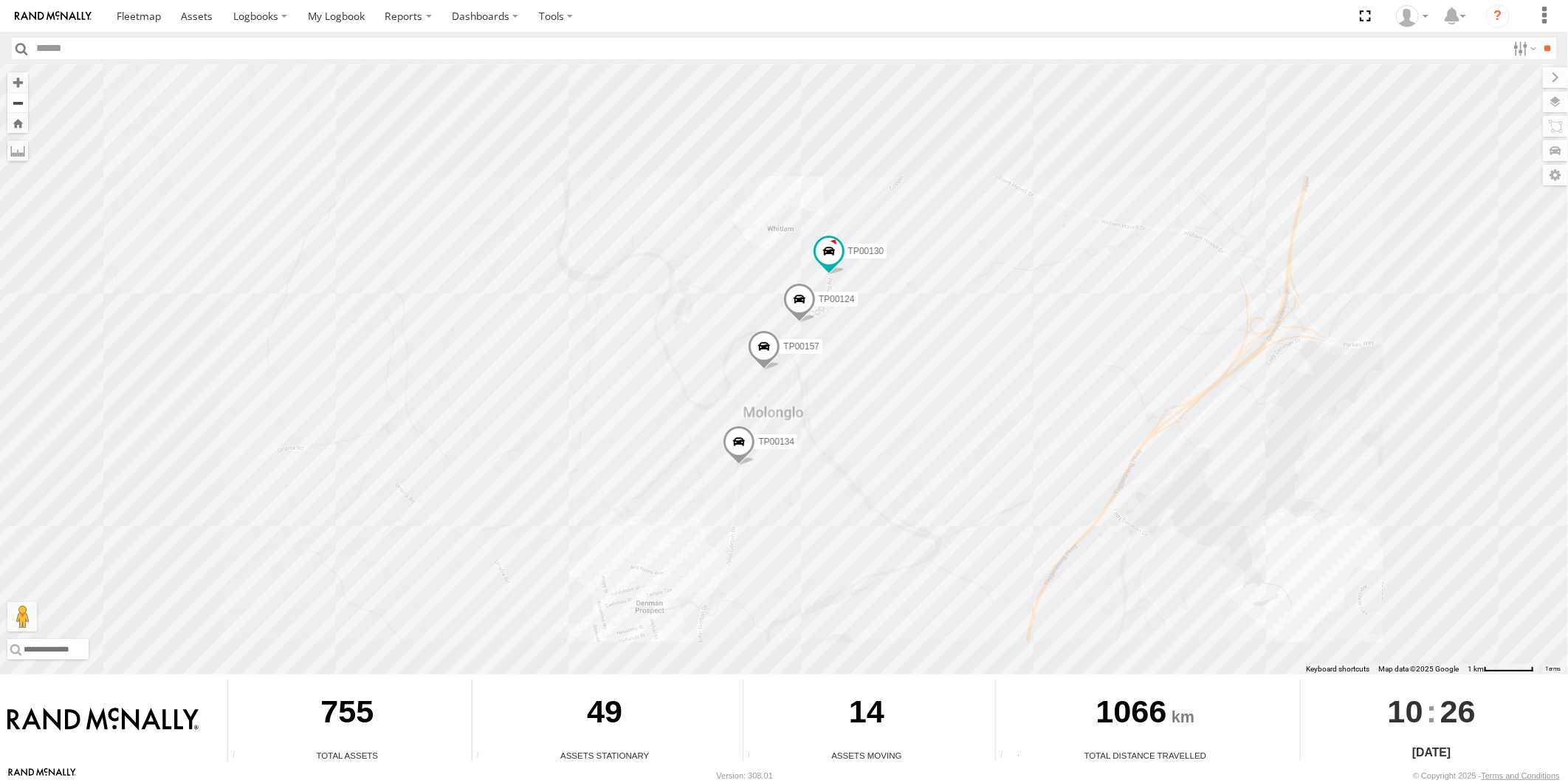
click at [15, 98] on button "Zoom out" at bounding box center [18, 103] width 21 height 21
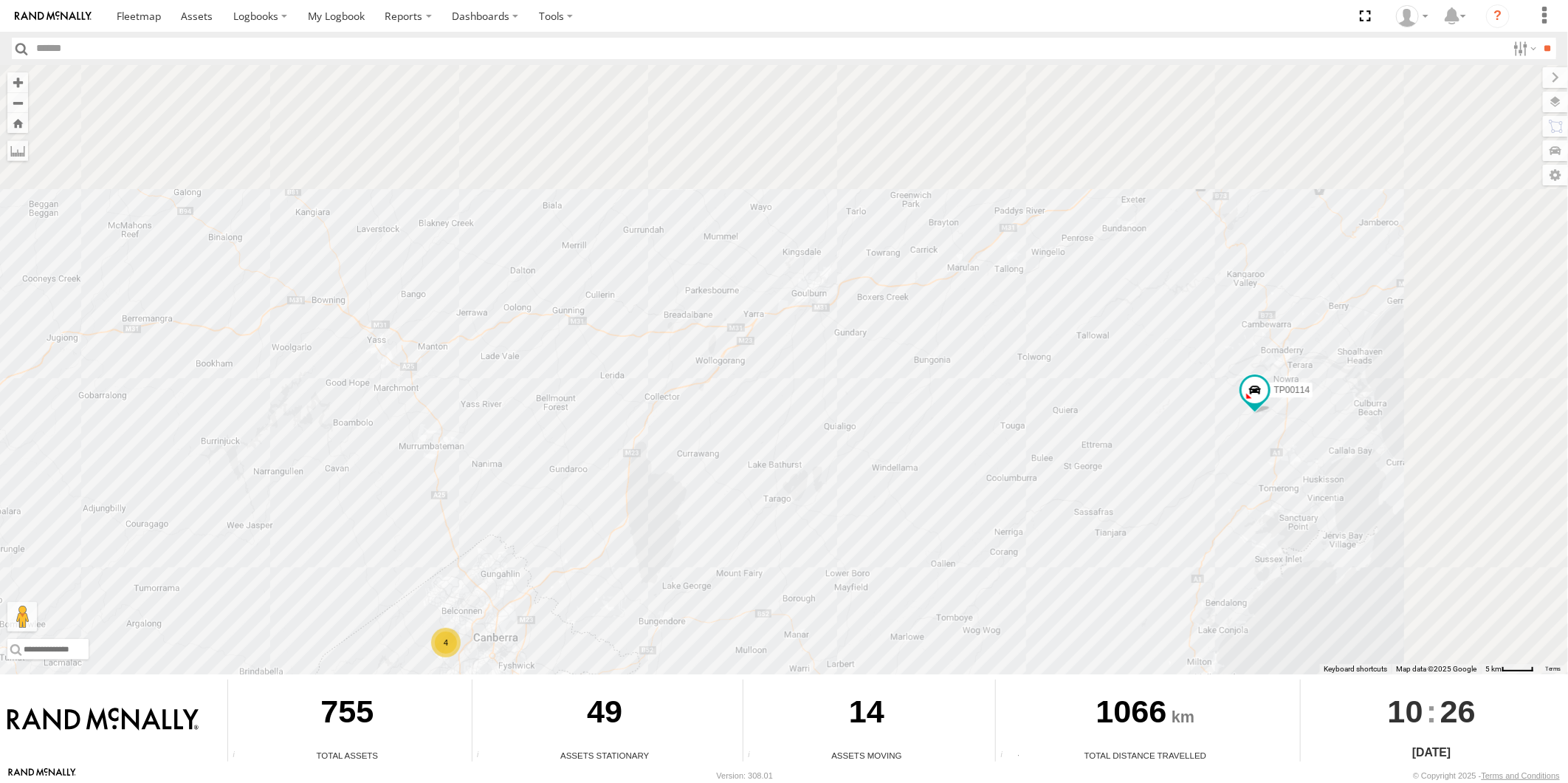
drag, startPoint x: 1209, startPoint y: 224, endPoint x: 855, endPoint y: 504, distance: 451.3
click at [855, 504] on div "TP00113 TP00135 TP00114 TR00269 TP00112 TR00243 4" at bounding box center [784, 369] width 1568 height 609
click at [1248, 393] on span at bounding box center [1245, 394] width 26 height 26
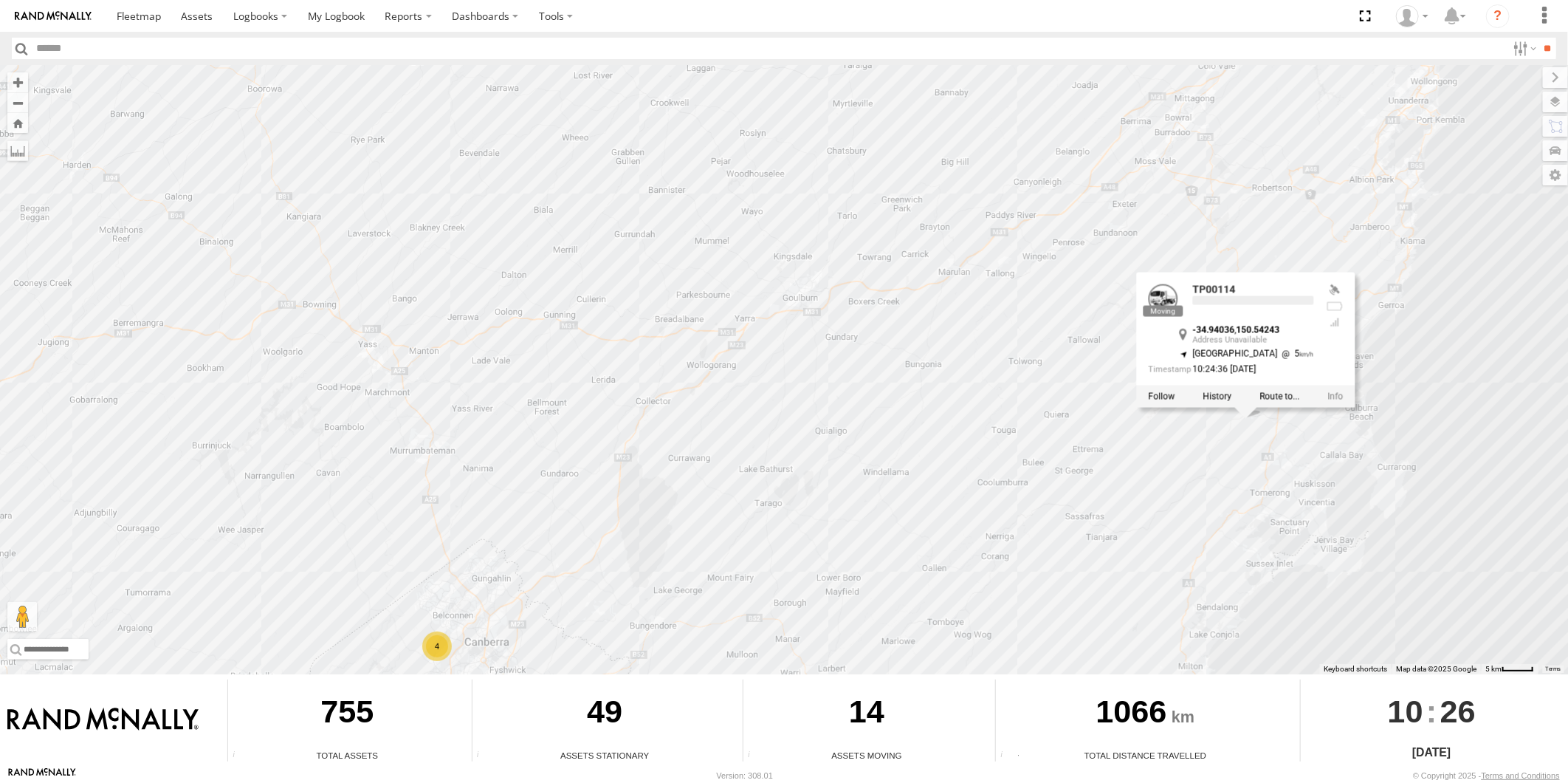
click at [1272, 450] on div "TP00113 TP00135 TP00114 TR00269 TP00112 TR00243 4 TP00114 -34.94036 , 150.54243…" at bounding box center [784, 369] width 1568 height 609
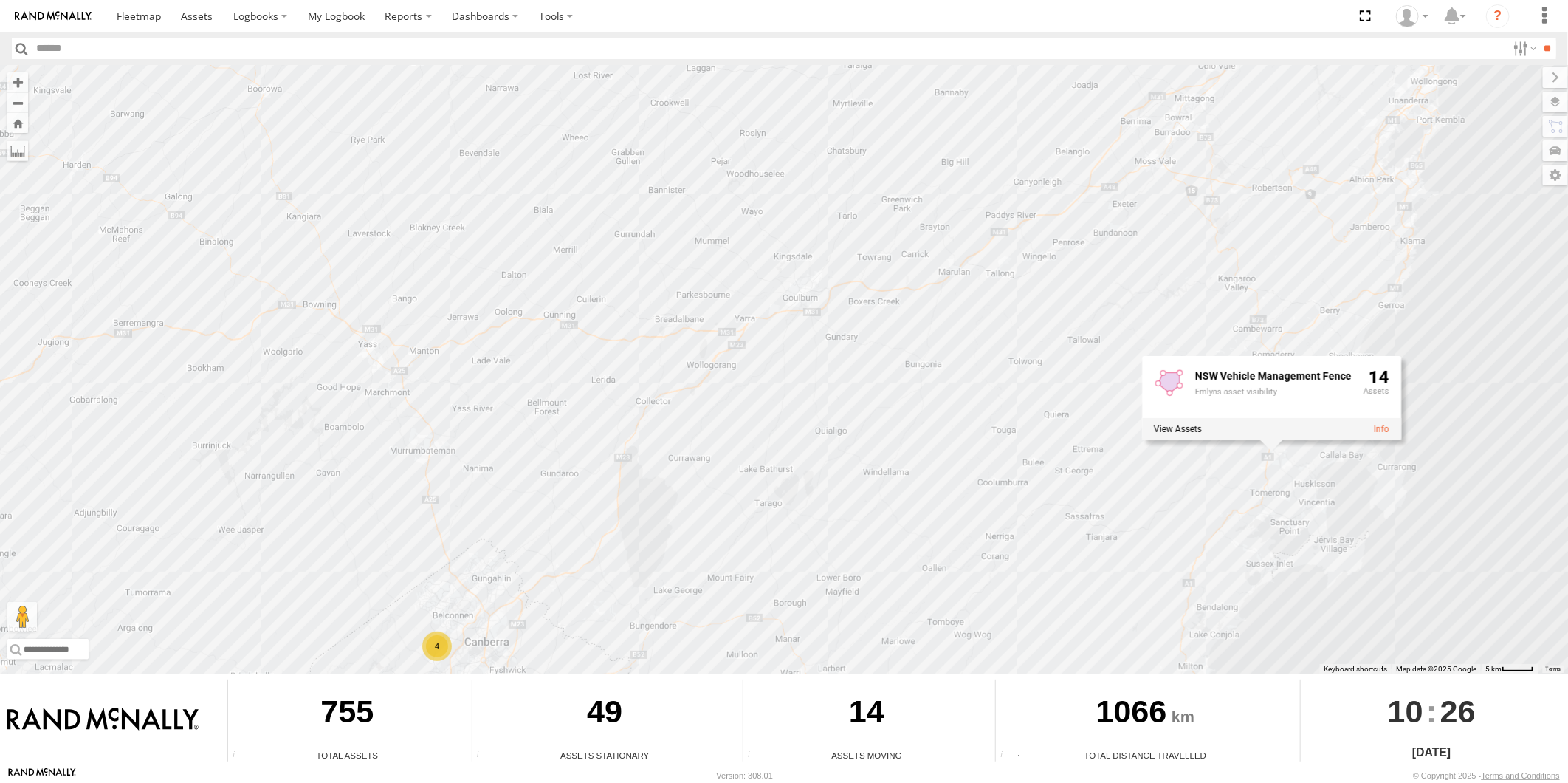
click at [1257, 325] on div "TP00113 TP00135 TP00114 TR00269 TP00112 TR00243 4 NSW Vehicle Management Fence …" at bounding box center [784, 369] width 1568 height 609
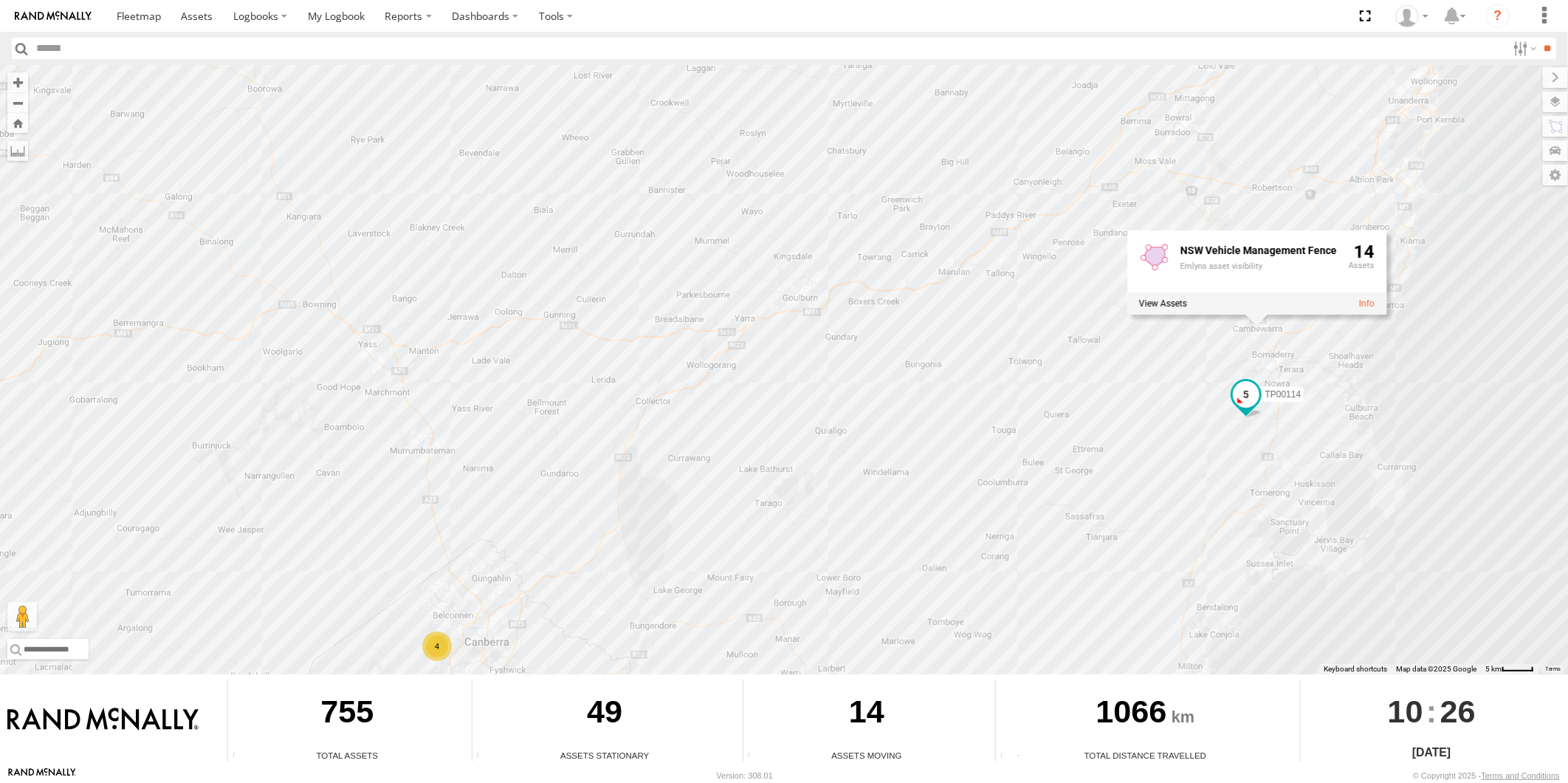
click at [1246, 401] on span at bounding box center [1245, 394] width 26 height 26
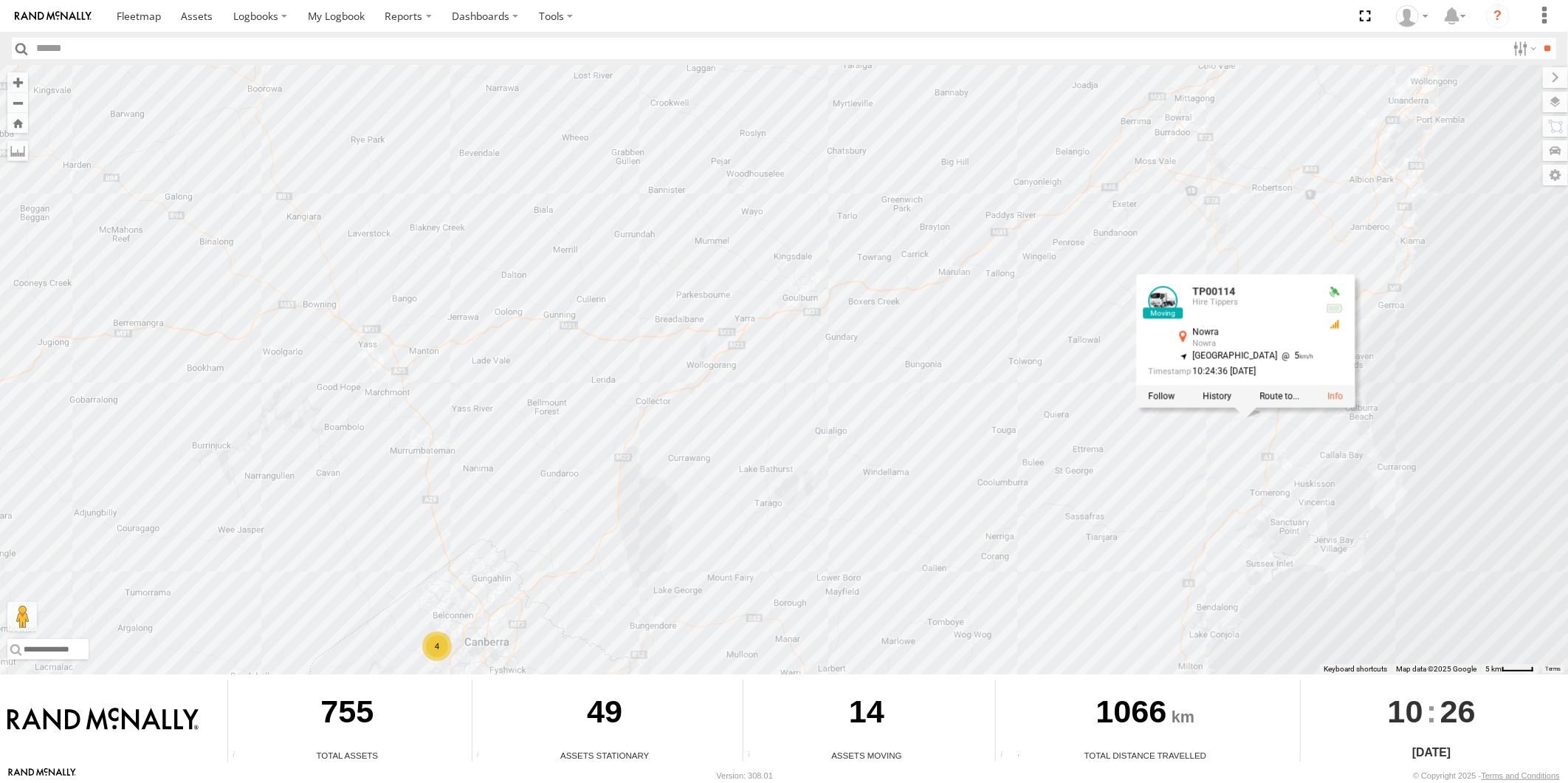
click at [1186, 447] on div "TP00113 TP00135 TP00114 TR00269 TP00112 TR00243 4 TP00114 Hire Tippers Nowra No…" at bounding box center [784, 369] width 1568 height 609
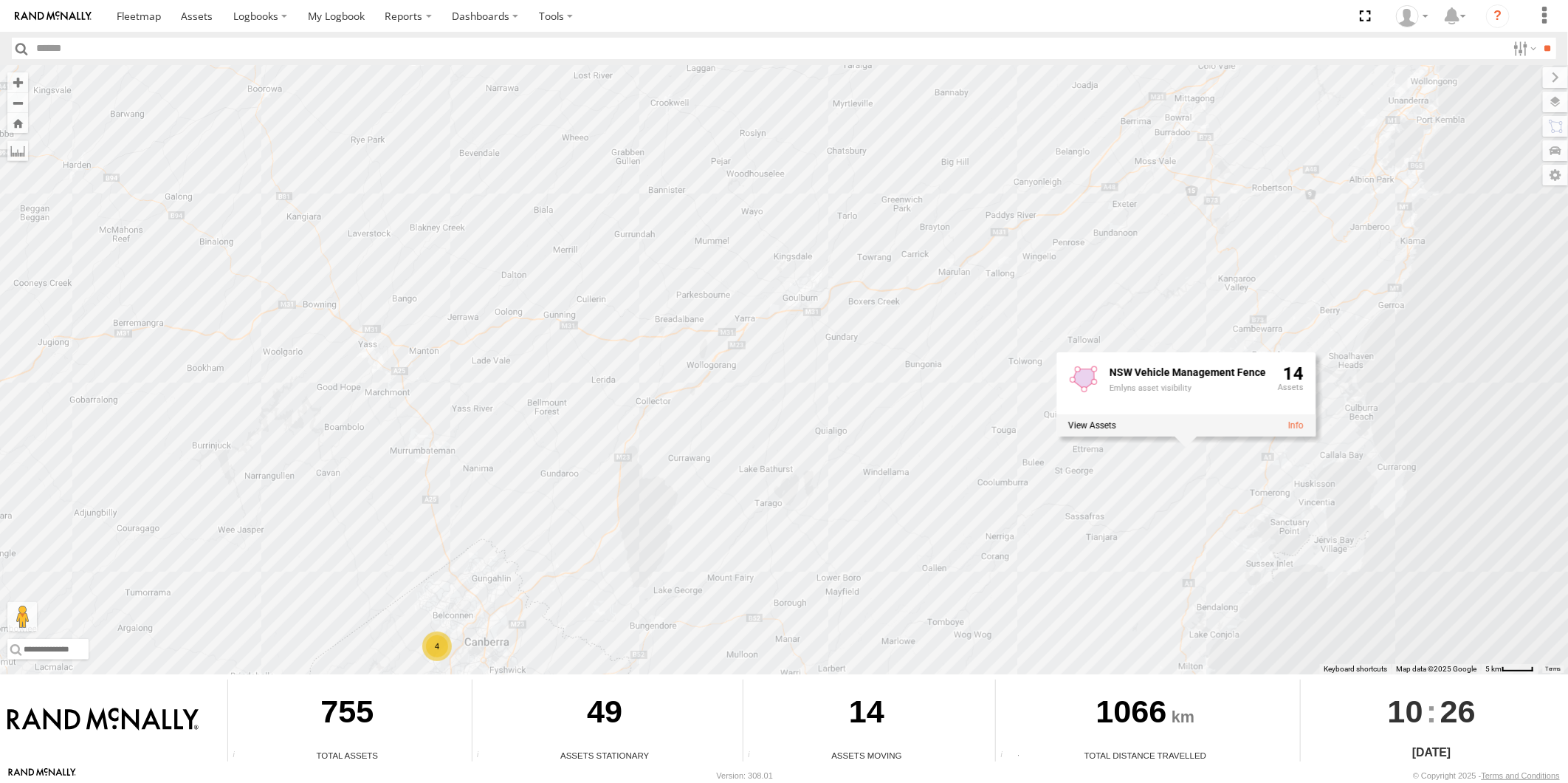
click at [1311, 347] on div "TP00113 TP00135 TP00114 TR00269 TP00112 TR00243 4 NSW Vehicle Management Fence …" at bounding box center [784, 369] width 1568 height 609
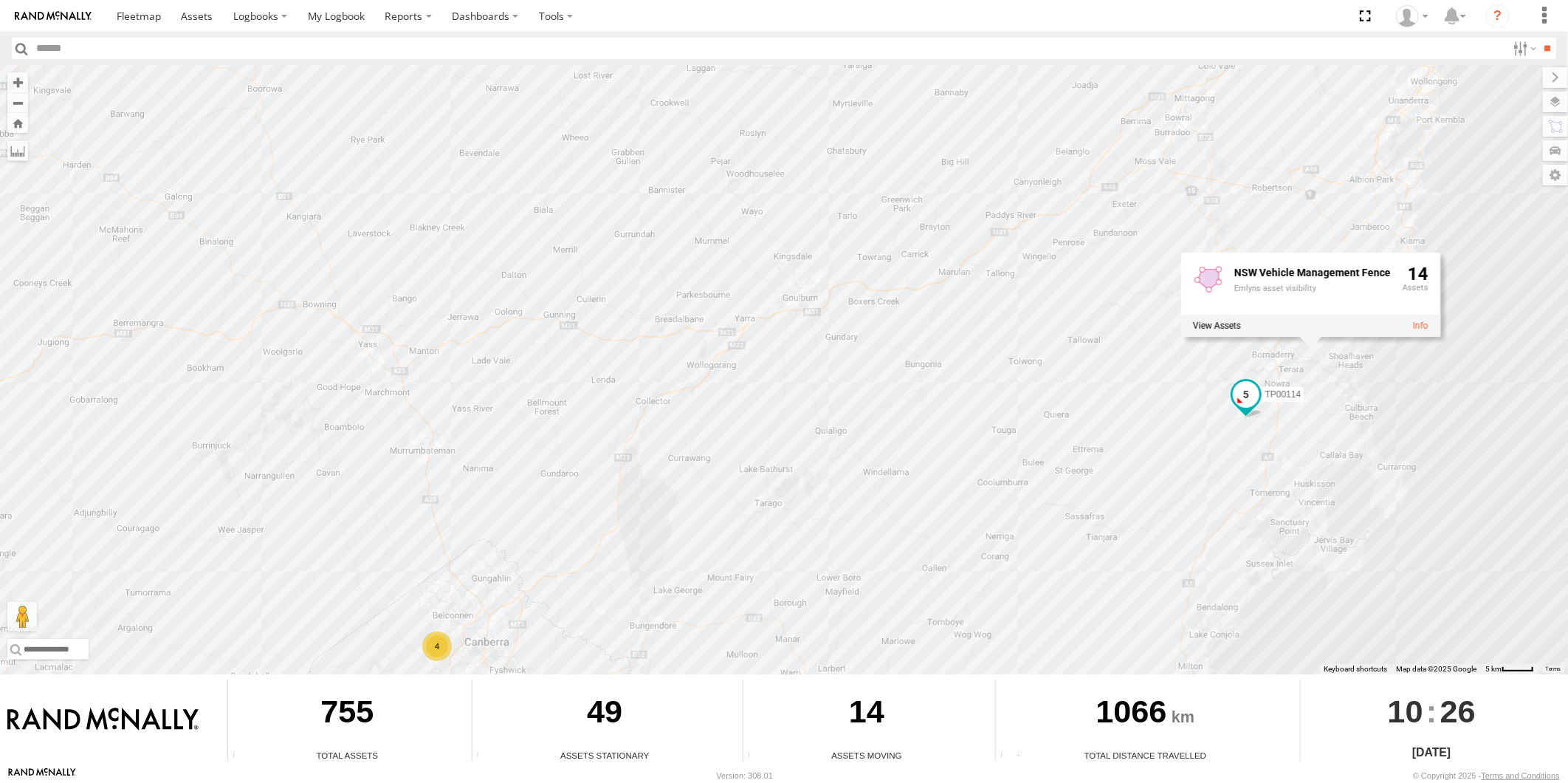
click at [1255, 393] on span at bounding box center [1245, 394] width 26 height 26
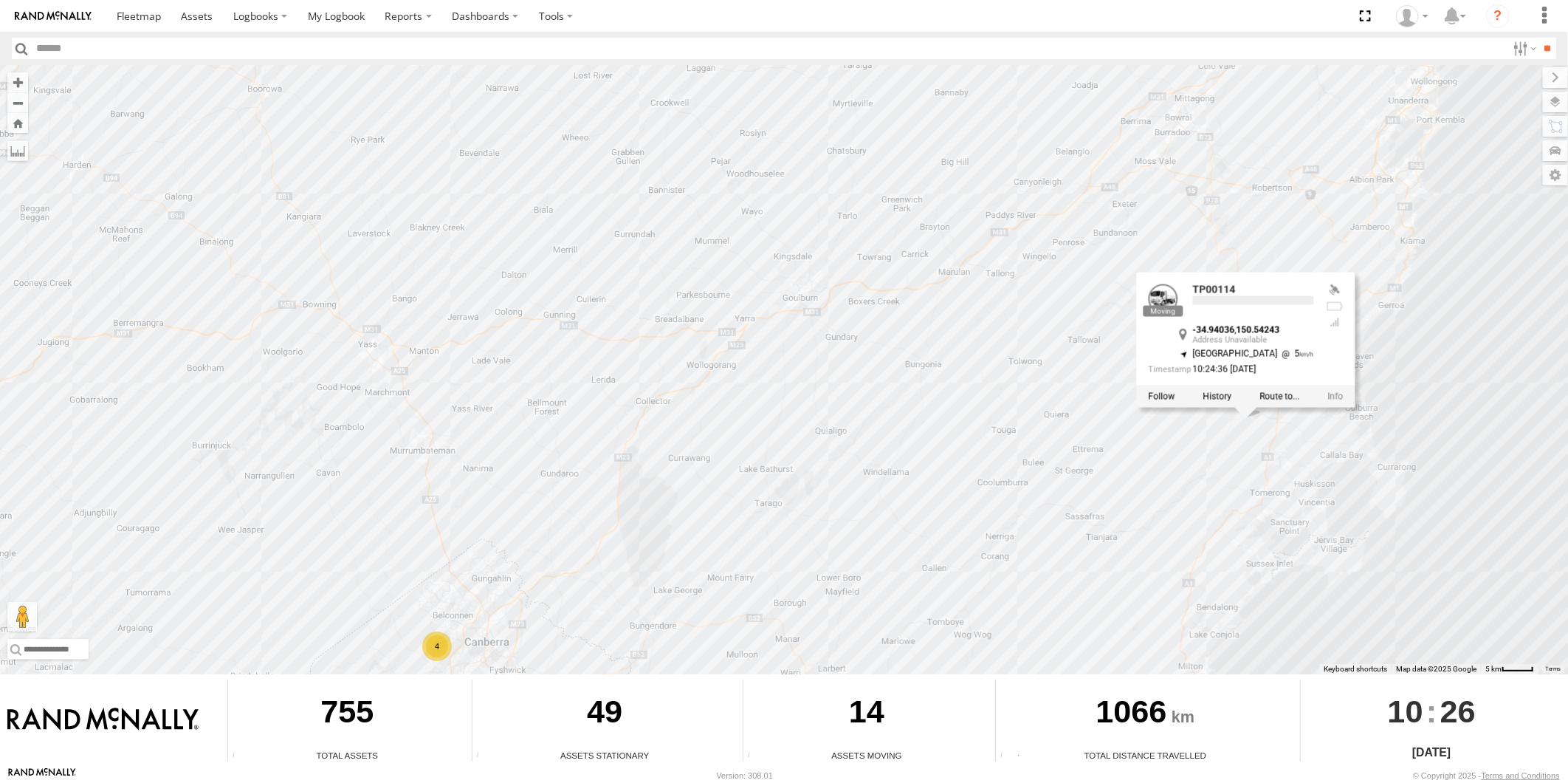
click at [1255, 393] on div at bounding box center [1245, 396] width 219 height 22
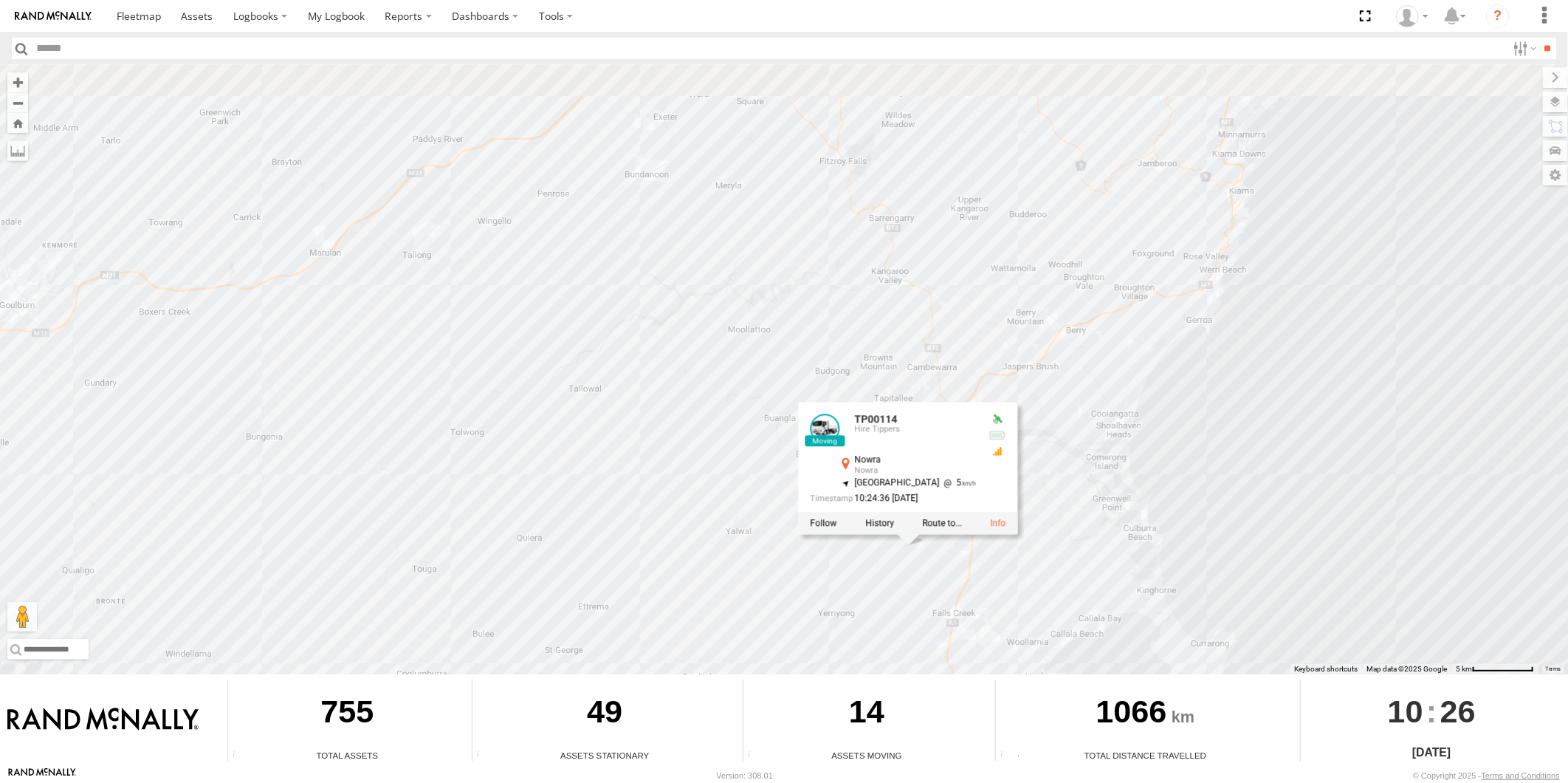
drag, startPoint x: 1501, startPoint y: 323, endPoint x: 1173, endPoint y: 426, distance: 343.8
click at [1173, 426] on div "TP00113 TP00135 TP00114 TR00269 TP00112 TR00243 TP00114 Hire Tippers Nowra Nowr…" at bounding box center [784, 369] width 1568 height 609
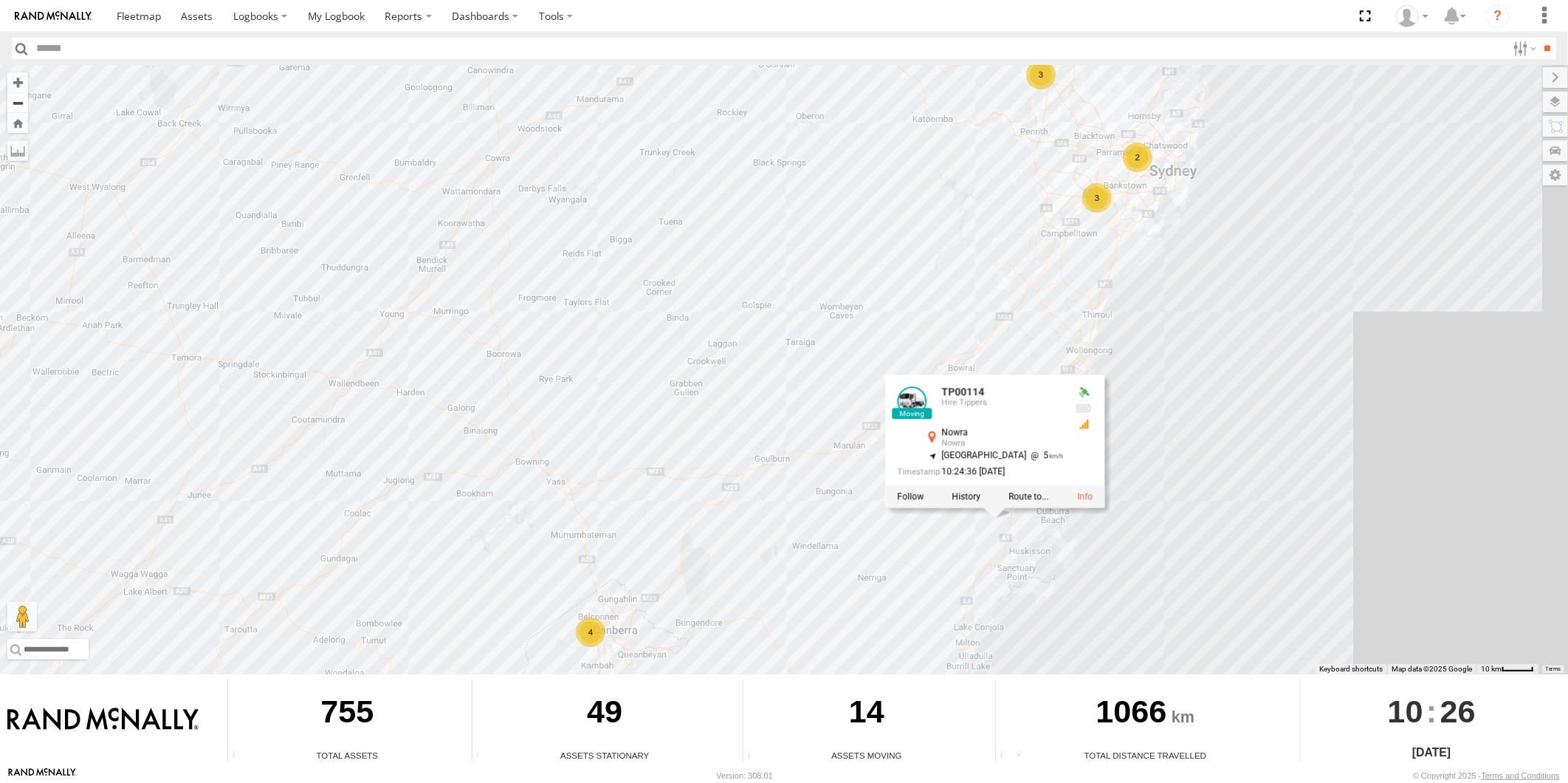
click at [24, 107] on button "Zoom out" at bounding box center [18, 103] width 21 height 21
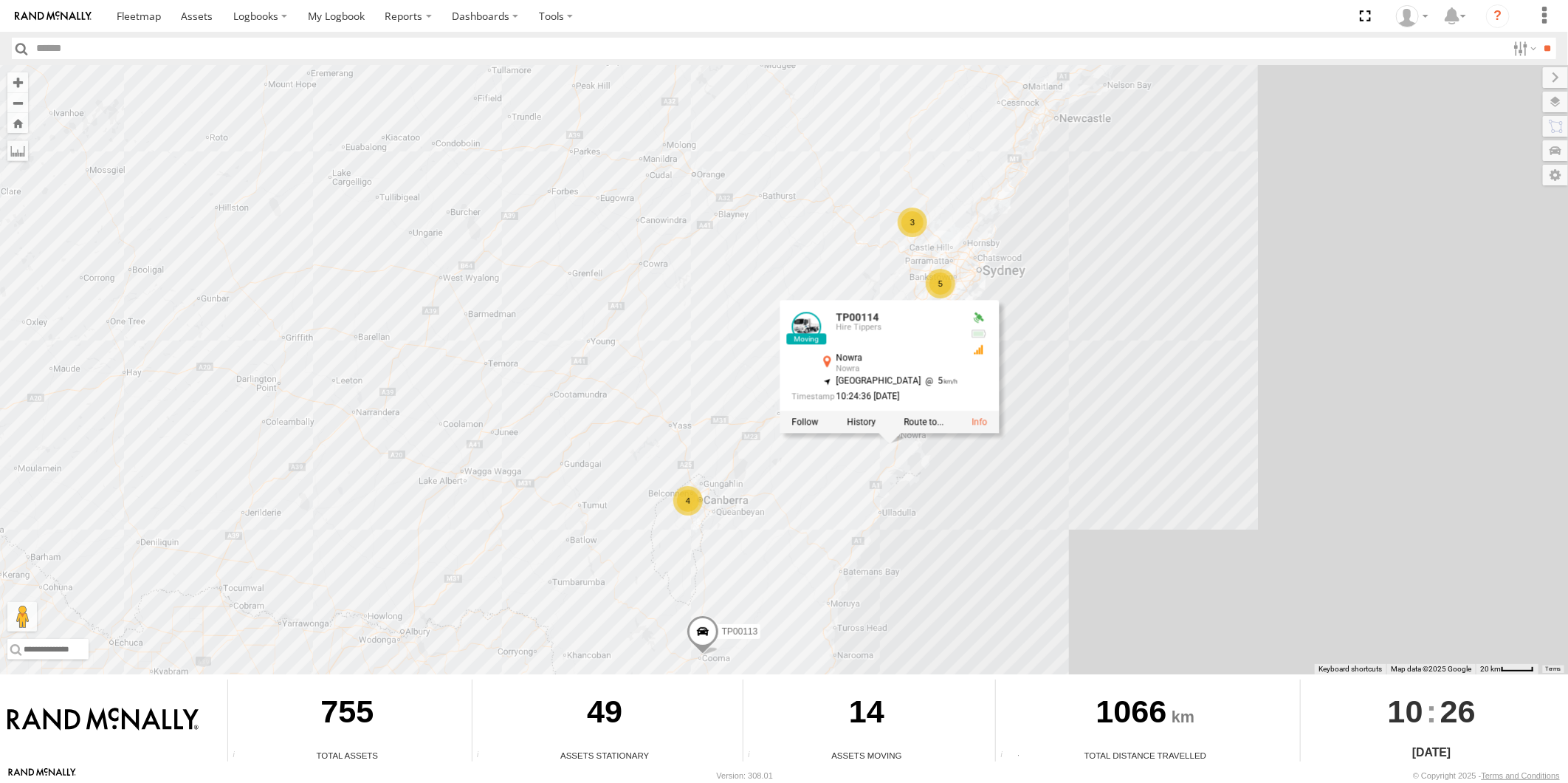
click at [946, 276] on div "5" at bounding box center [940, 283] width 29 height 29
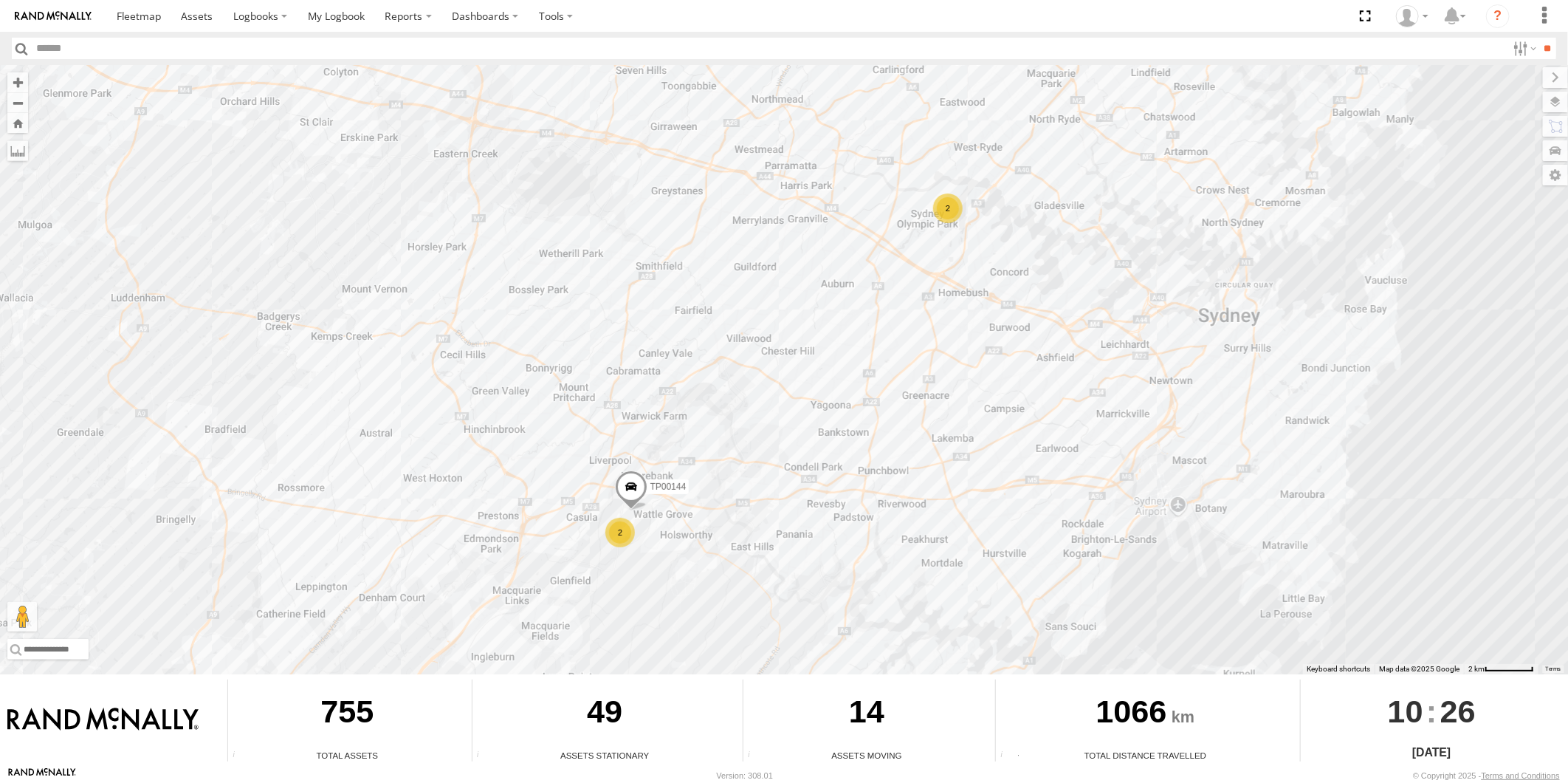
click at [951, 202] on div "2" at bounding box center [947, 208] width 29 height 29
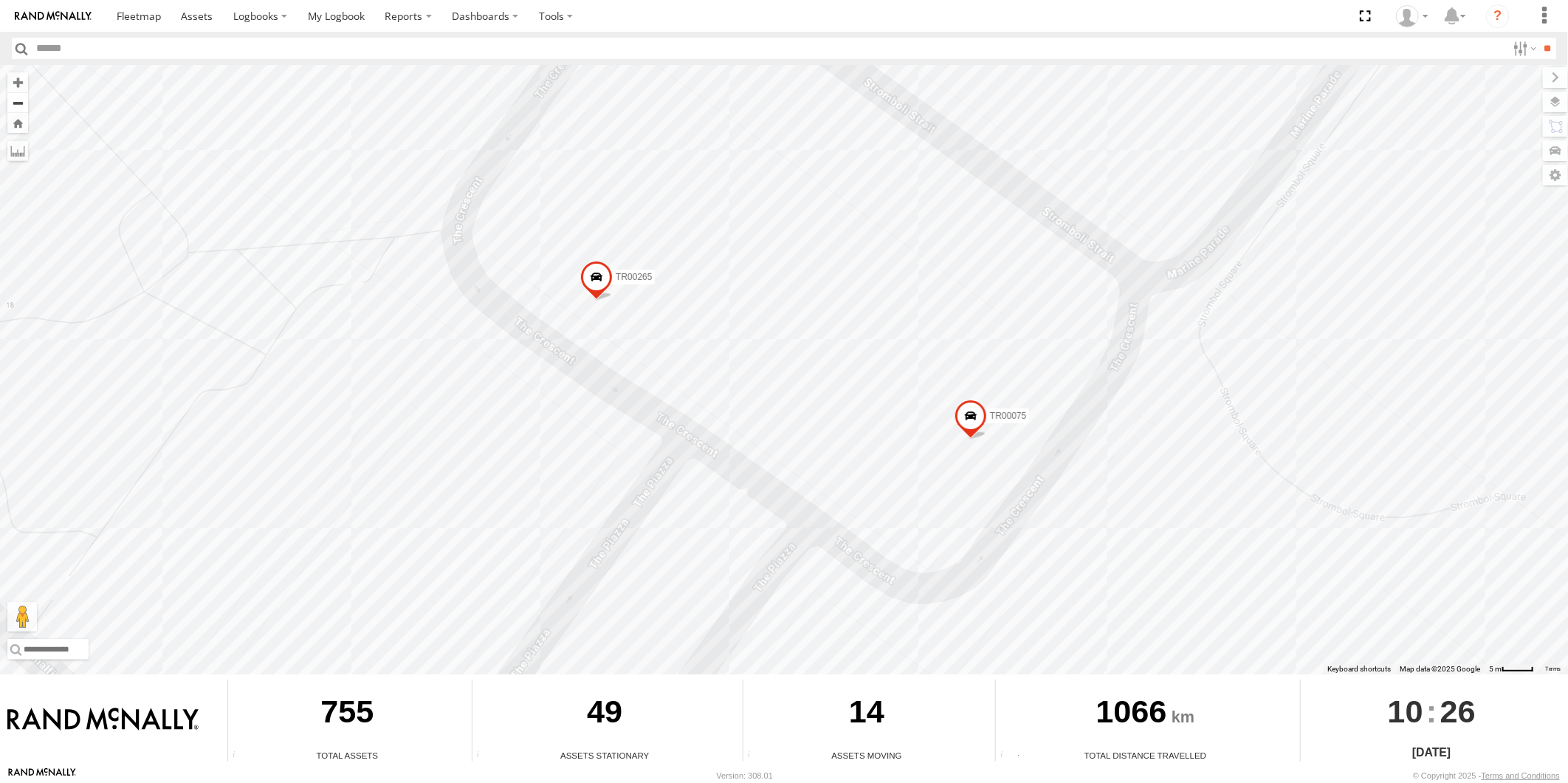
click at [19, 109] on button "Zoom out" at bounding box center [18, 103] width 21 height 21
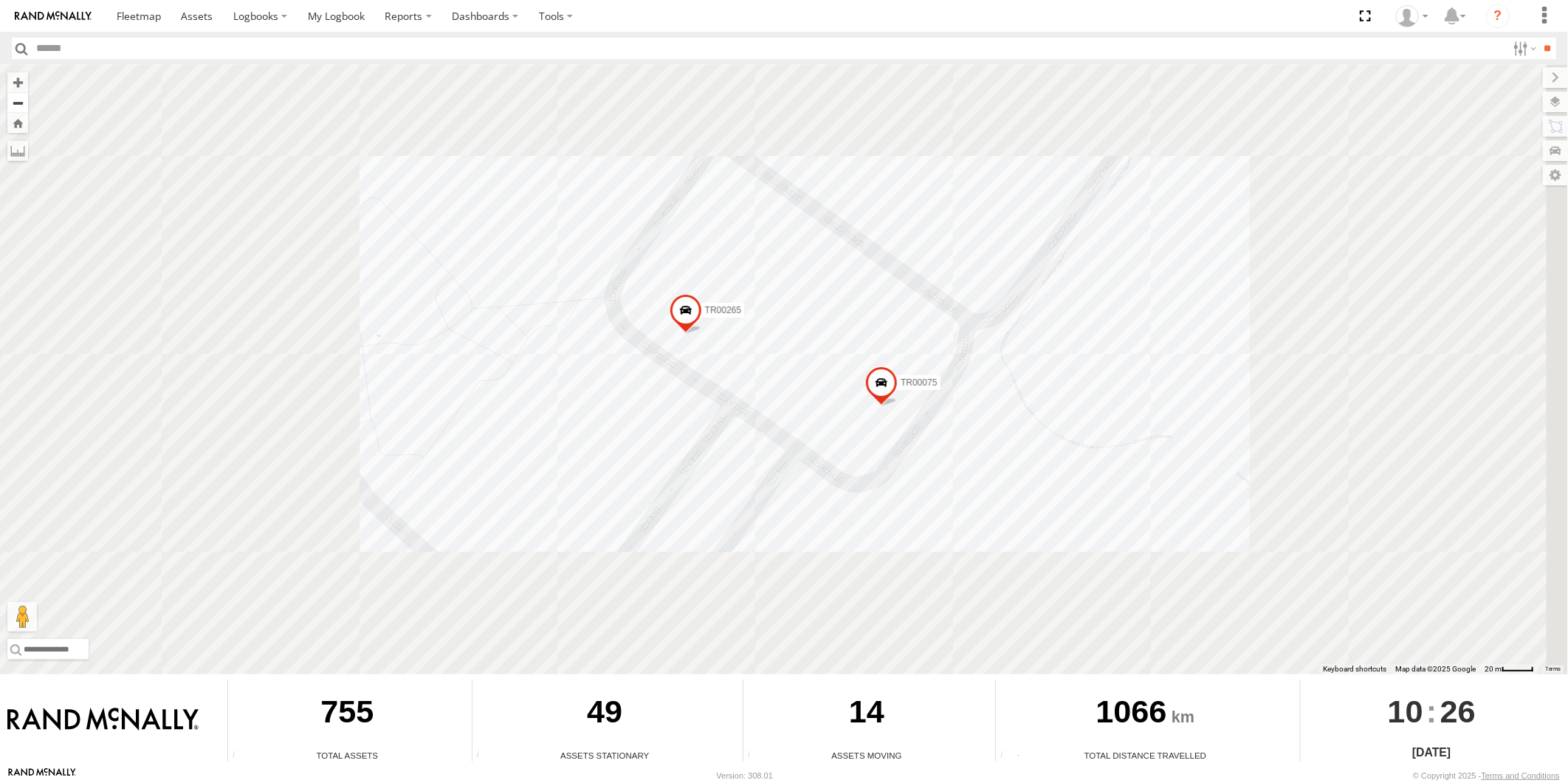
click at [19, 109] on button "Zoom out" at bounding box center [18, 103] width 21 height 21
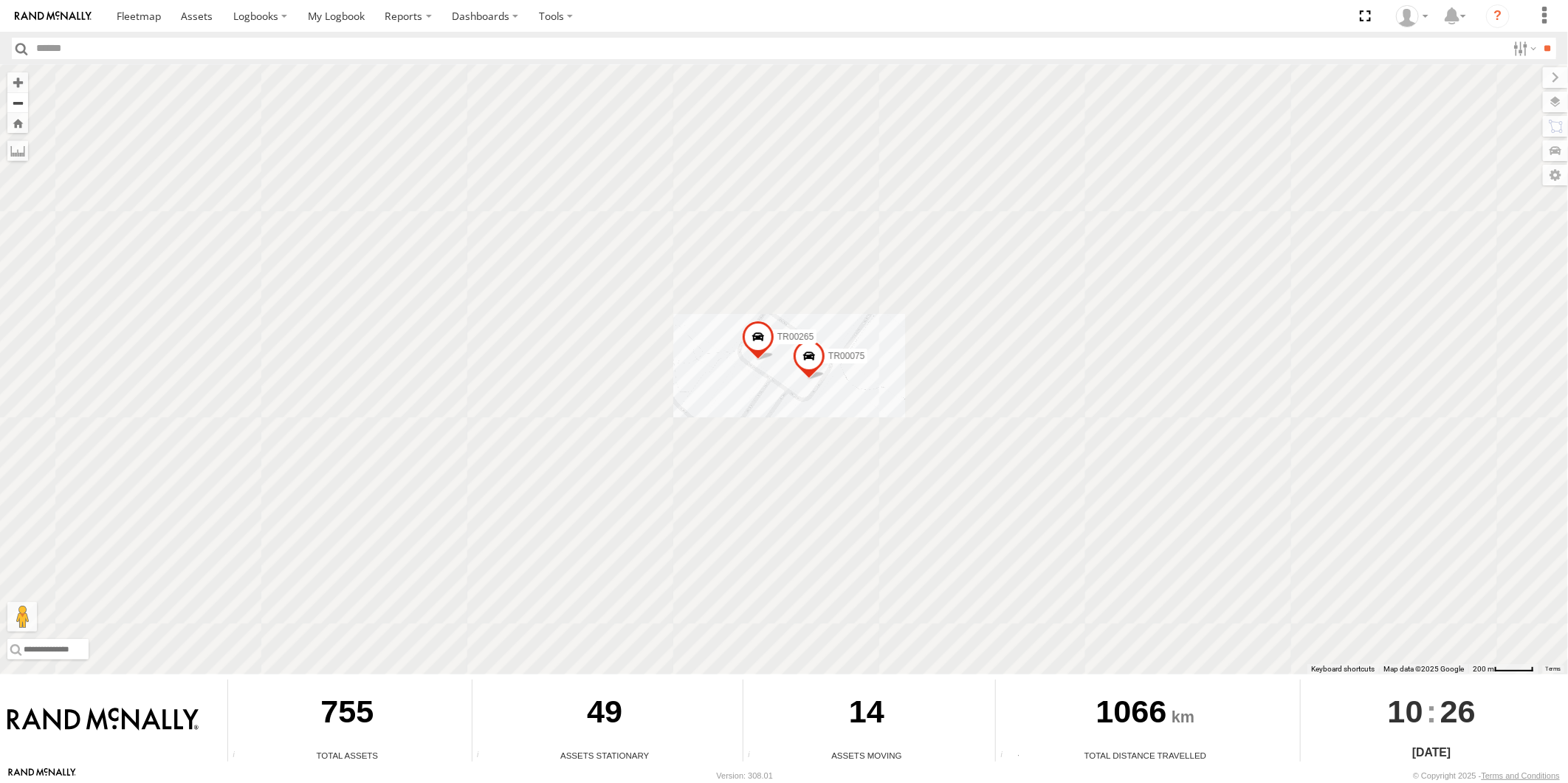
click at [19, 109] on button "Zoom out" at bounding box center [18, 103] width 21 height 21
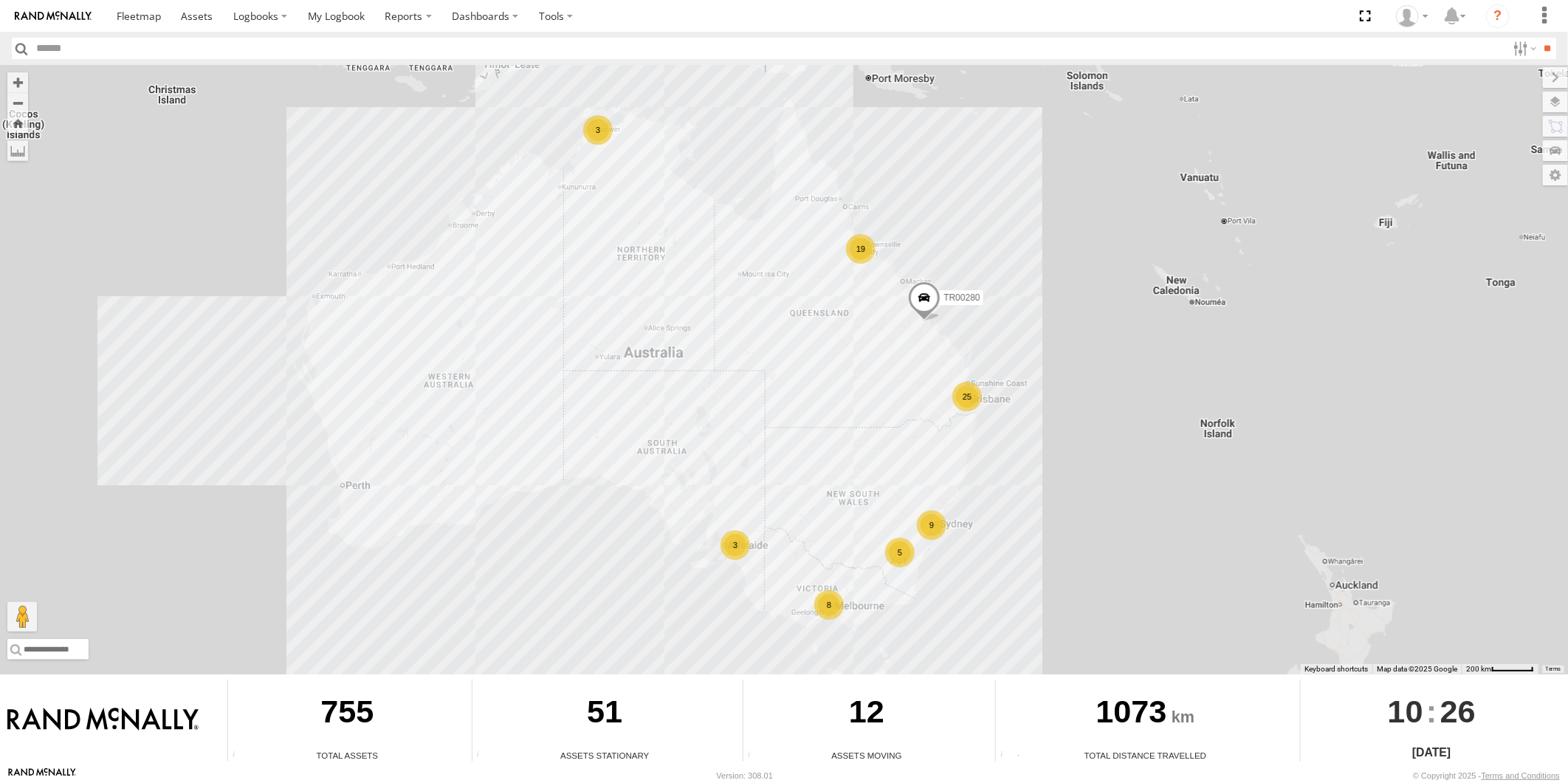
click at [969, 399] on div "25" at bounding box center [967, 396] width 29 height 29
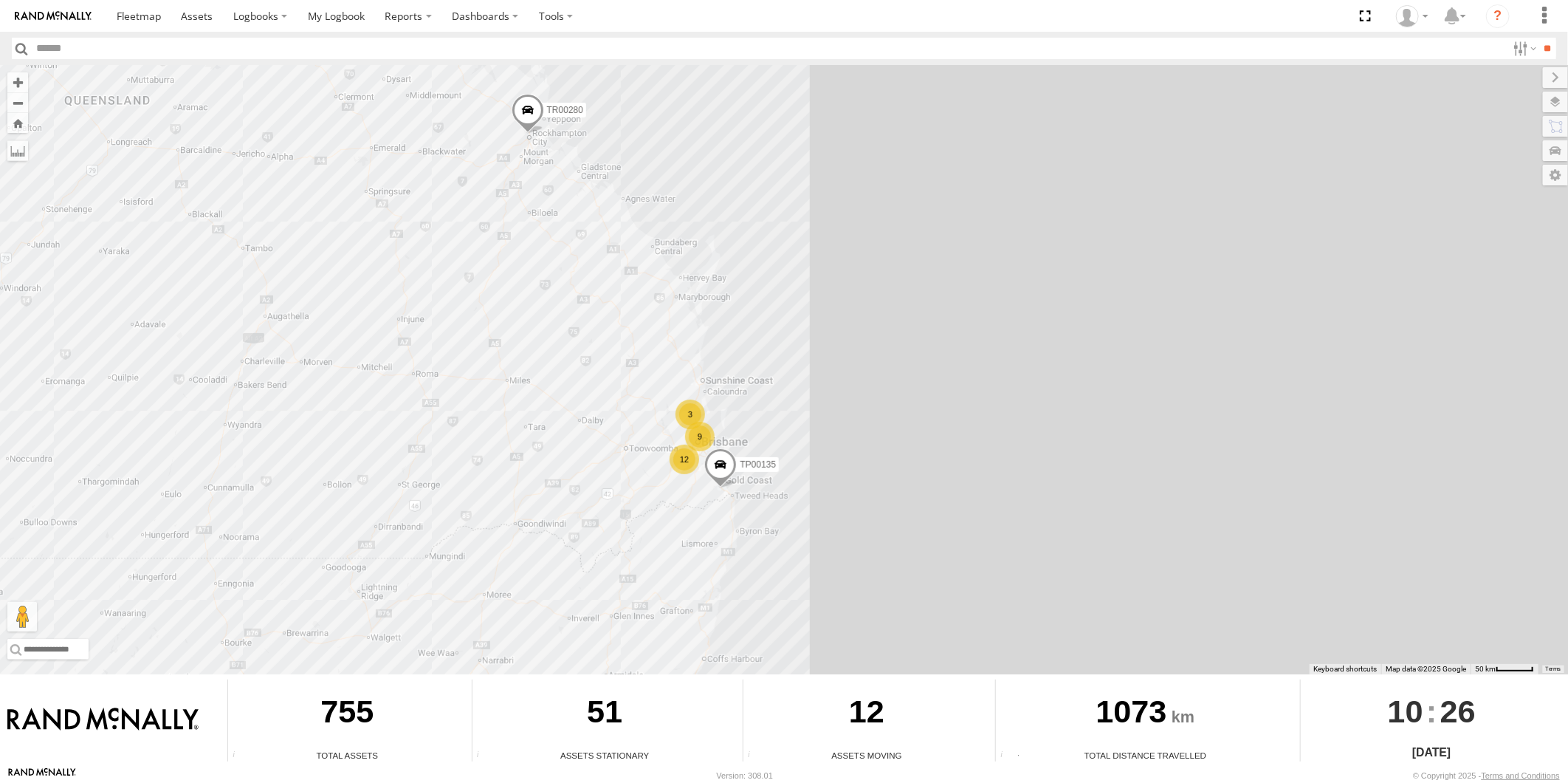
drag, startPoint x: 609, startPoint y: 131, endPoint x: 747, endPoint y: 497, distance: 391.2
click at [747, 497] on div "TR00280 TP00135 9 12 3" at bounding box center [784, 369] width 1568 height 609
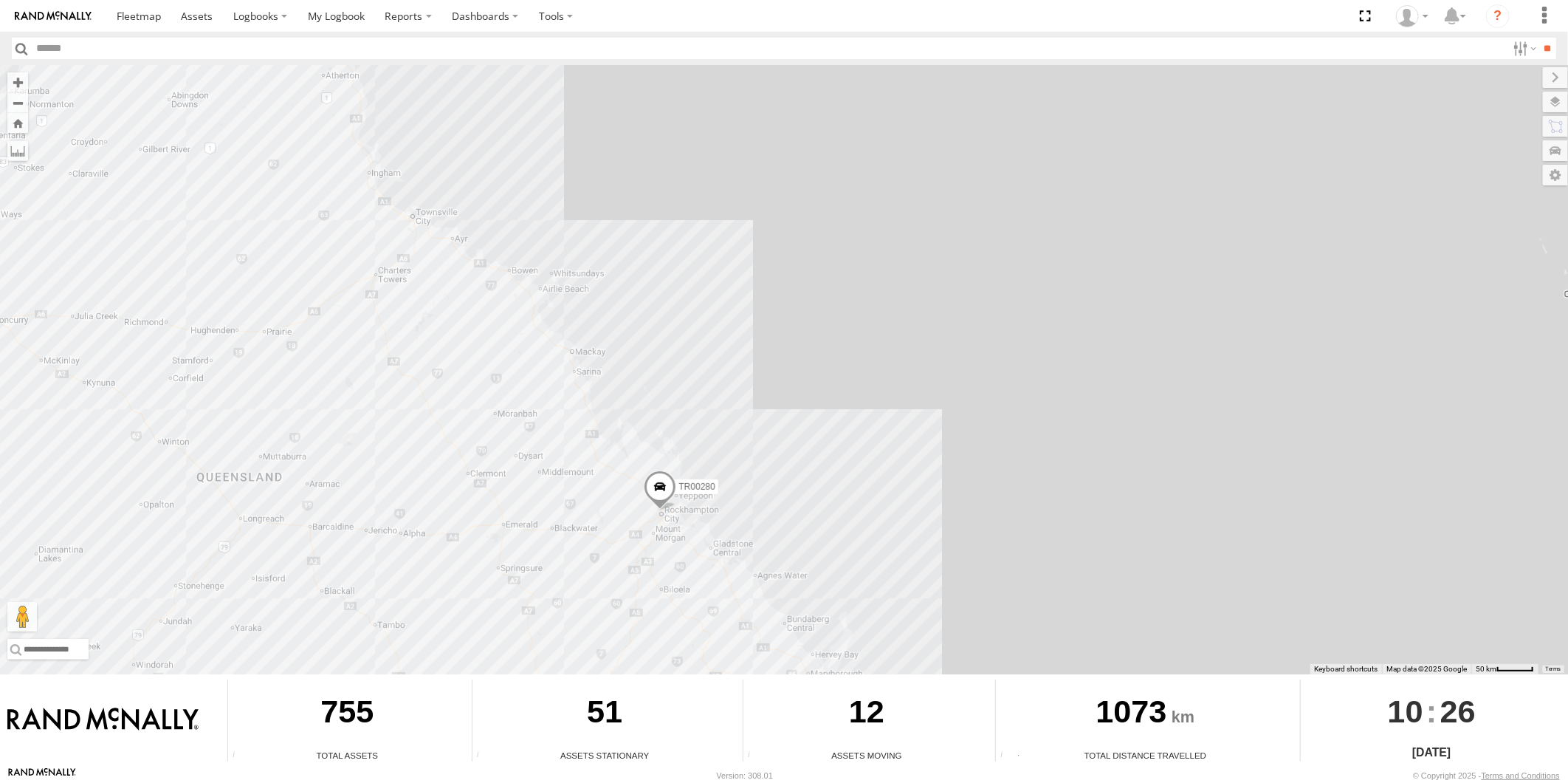
drag, startPoint x: 579, startPoint y: 190, endPoint x: 711, endPoint y: 576, distance: 407.9
click at [711, 576] on div "TR00280 TP00135 9 12 3" at bounding box center [784, 369] width 1568 height 609
click at [652, 490] on span at bounding box center [660, 489] width 32 height 40
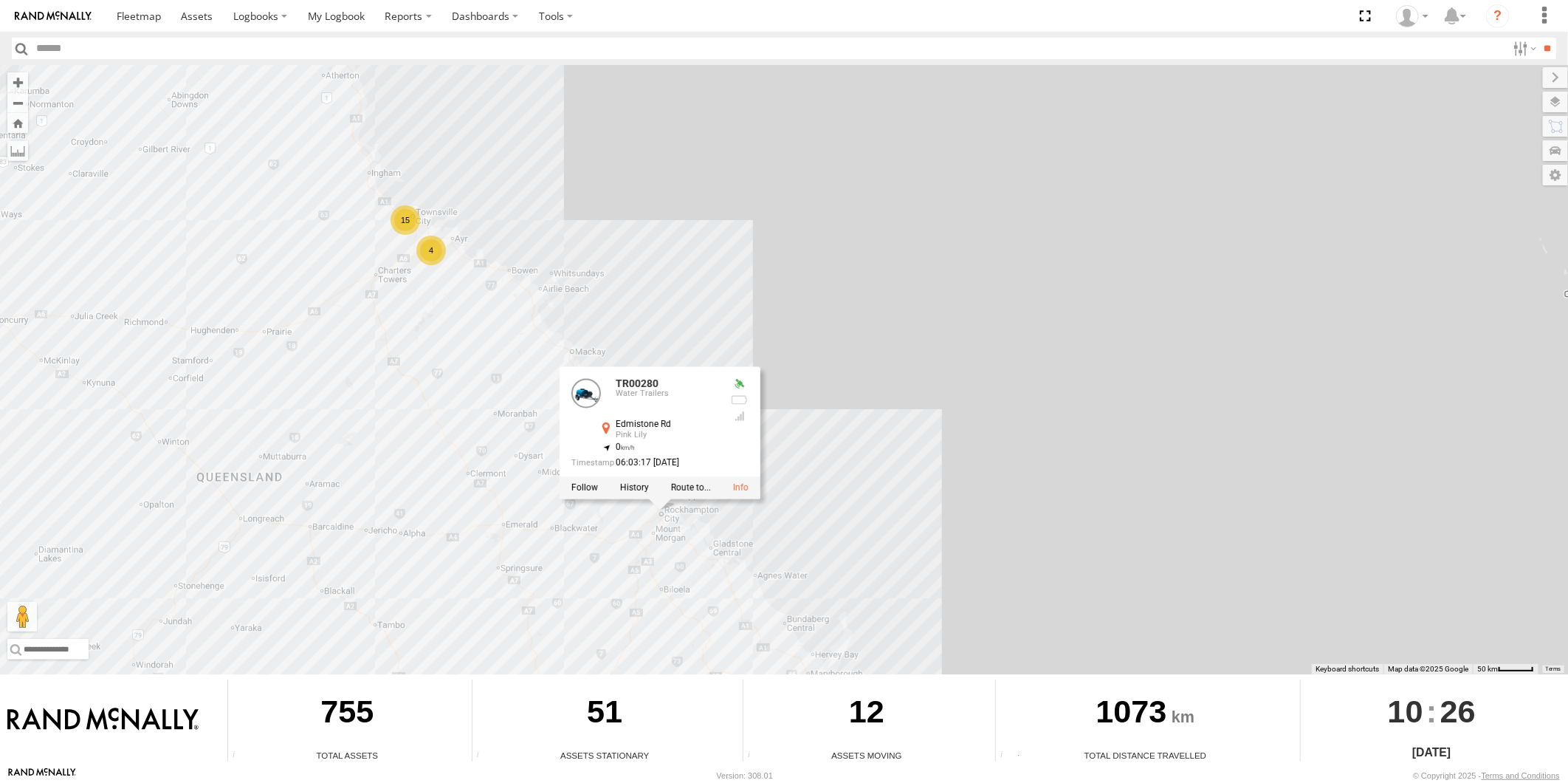
click at [436, 242] on div "4" at bounding box center [431, 250] width 29 height 29
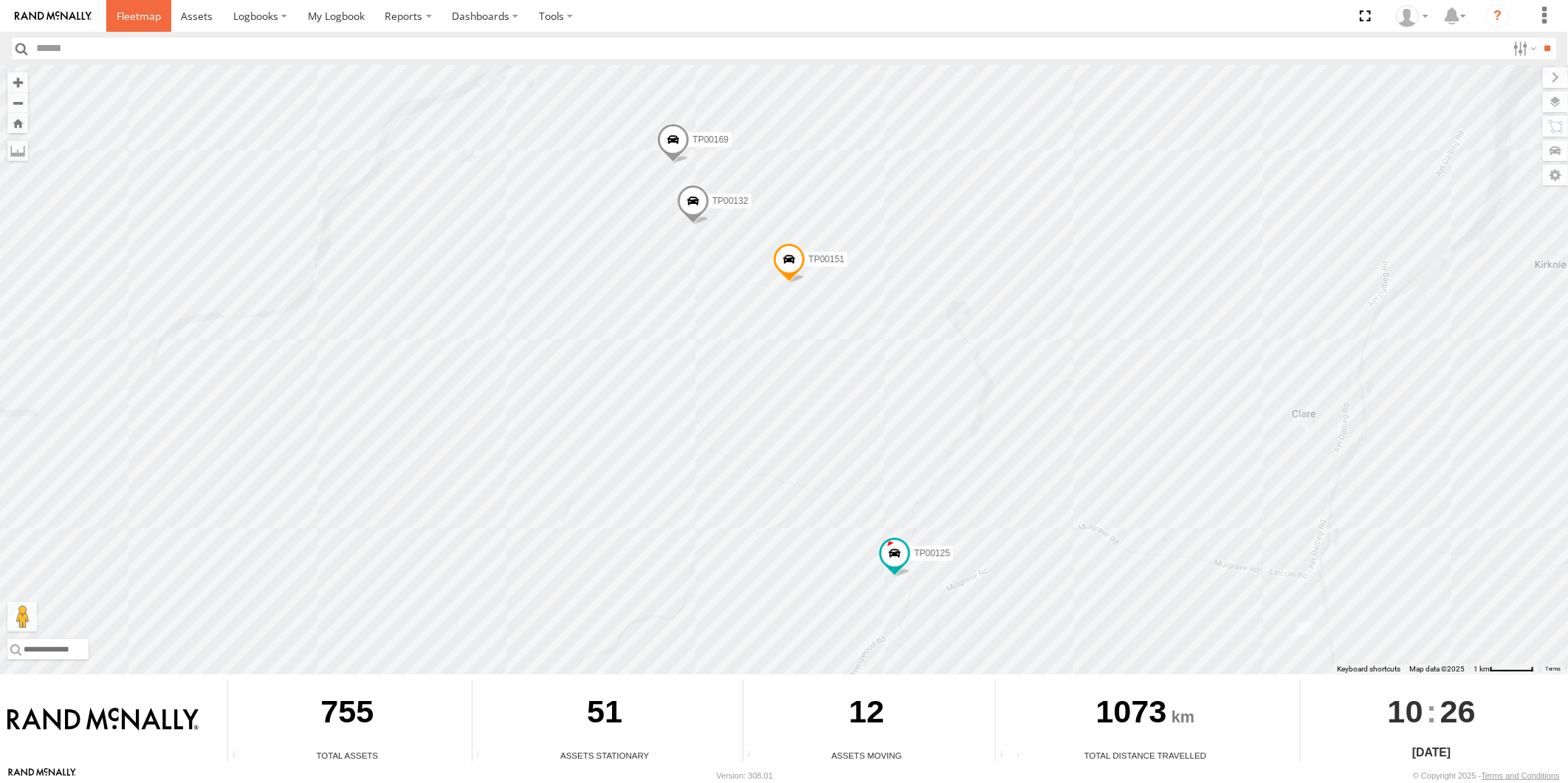
click at [138, 19] on span at bounding box center [139, 16] width 44 height 14
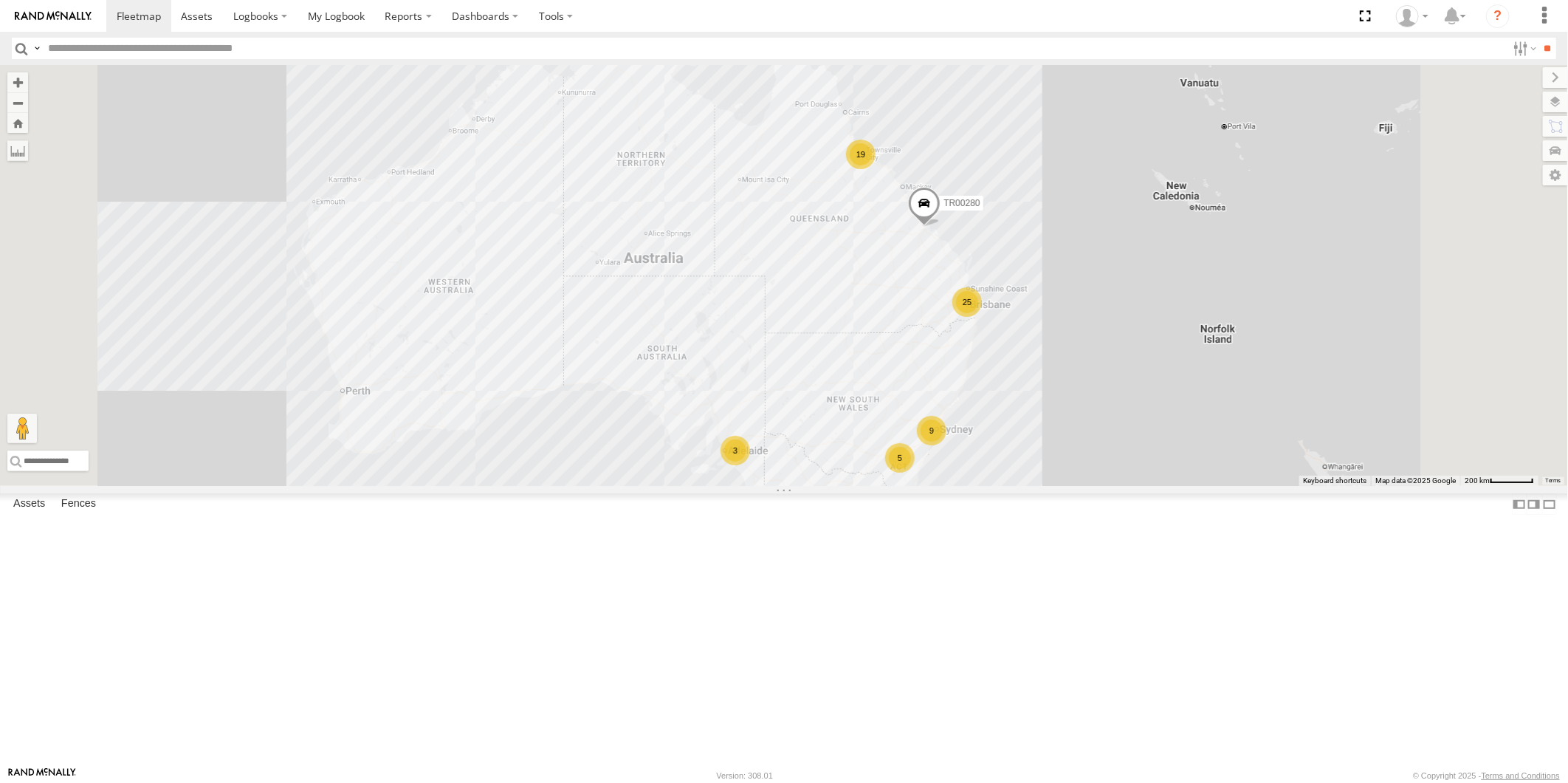
click at [238, 46] on input "text" at bounding box center [774, 48] width 1465 height 22
type input "*******"
click at [1540, 37] on input "**" at bounding box center [1548, 48] width 17 height 22
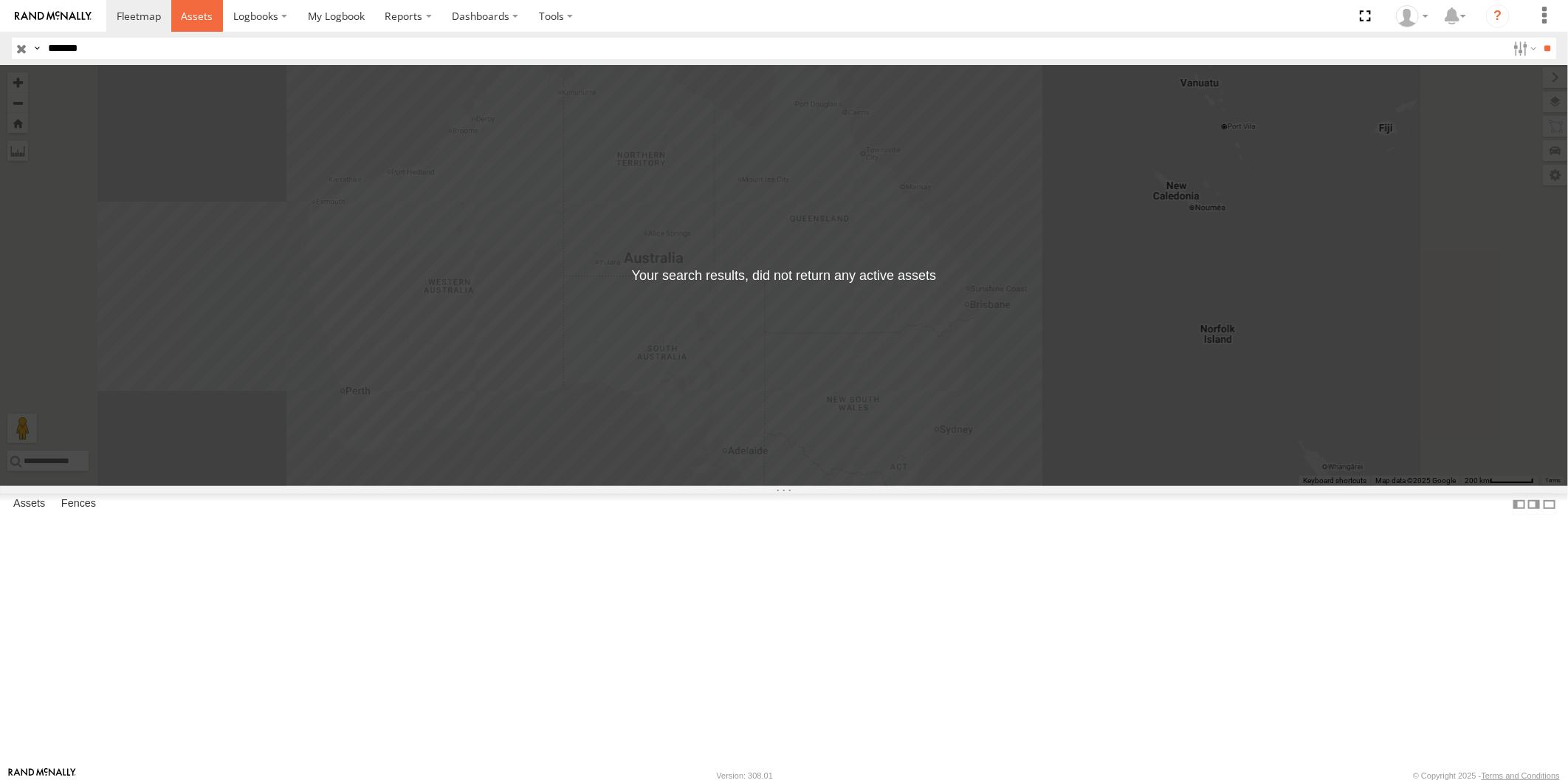
click at [200, 30] on link at bounding box center [198, 16] width 52 height 31
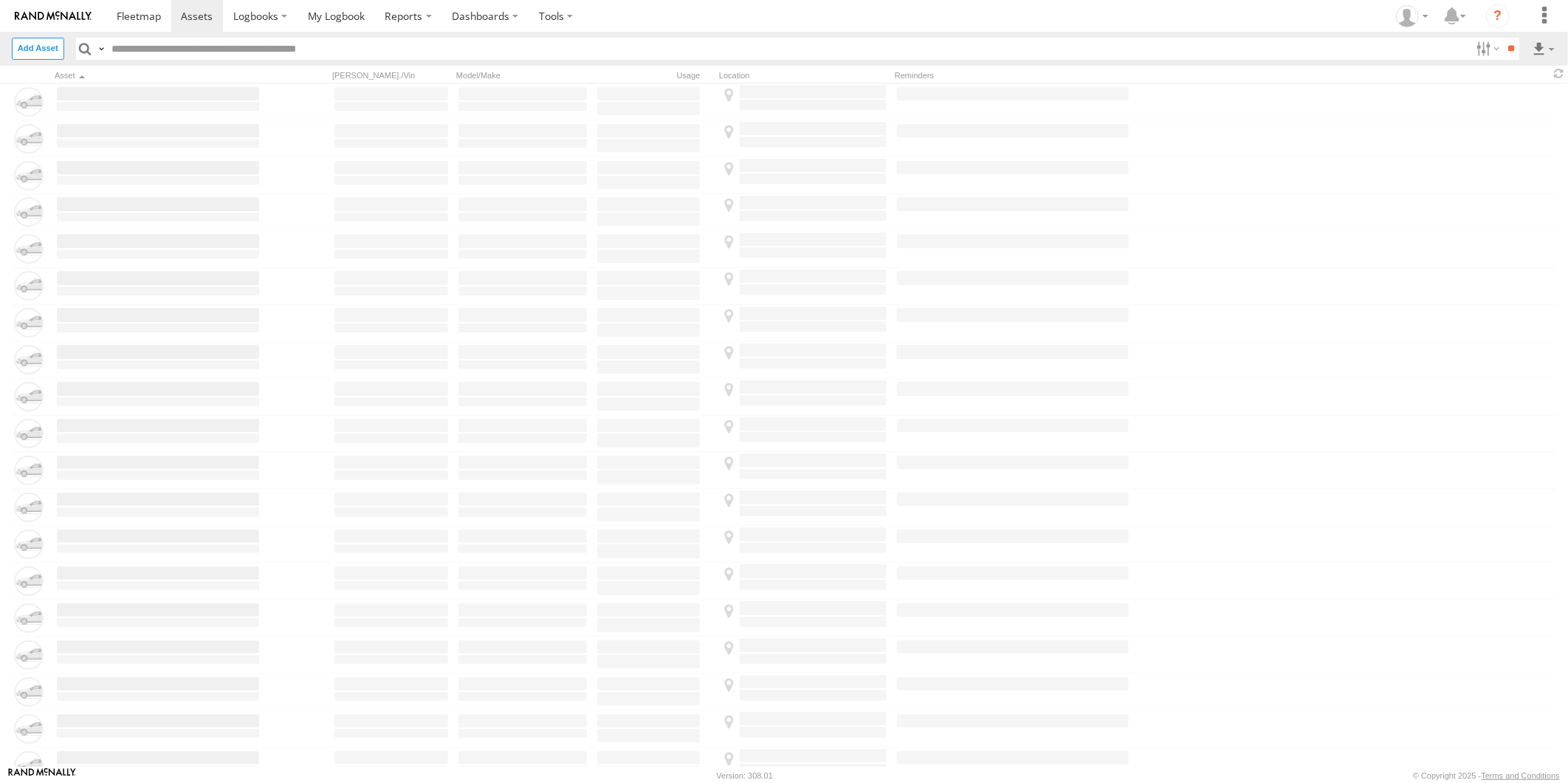
click at [153, 55] on input "text" at bounding box center [788, 48] width 1364 height 22
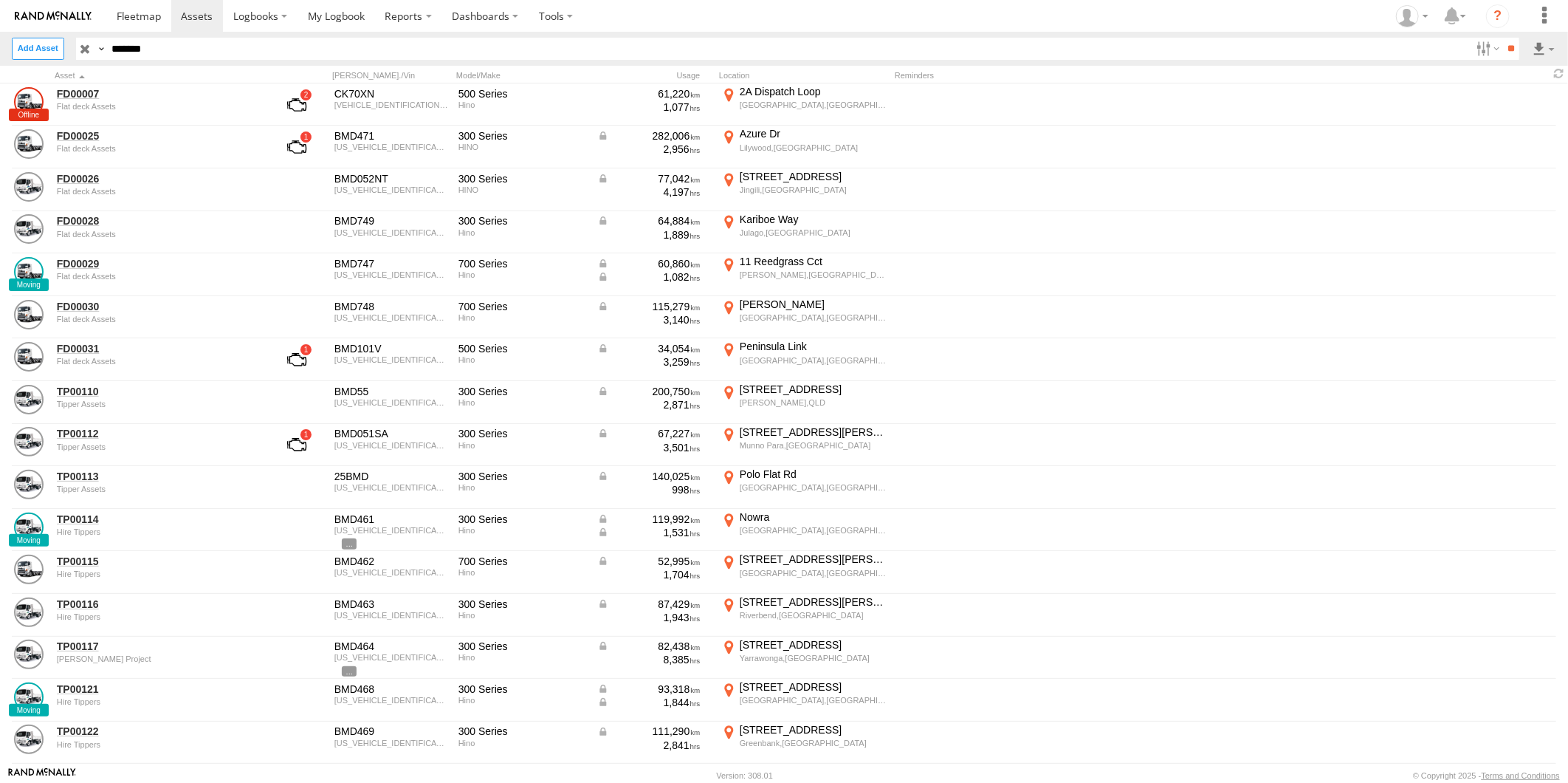
type input "*******"
click at [1502, 37] on input "**" at bounding box center [1510, 48] width 17 height 22
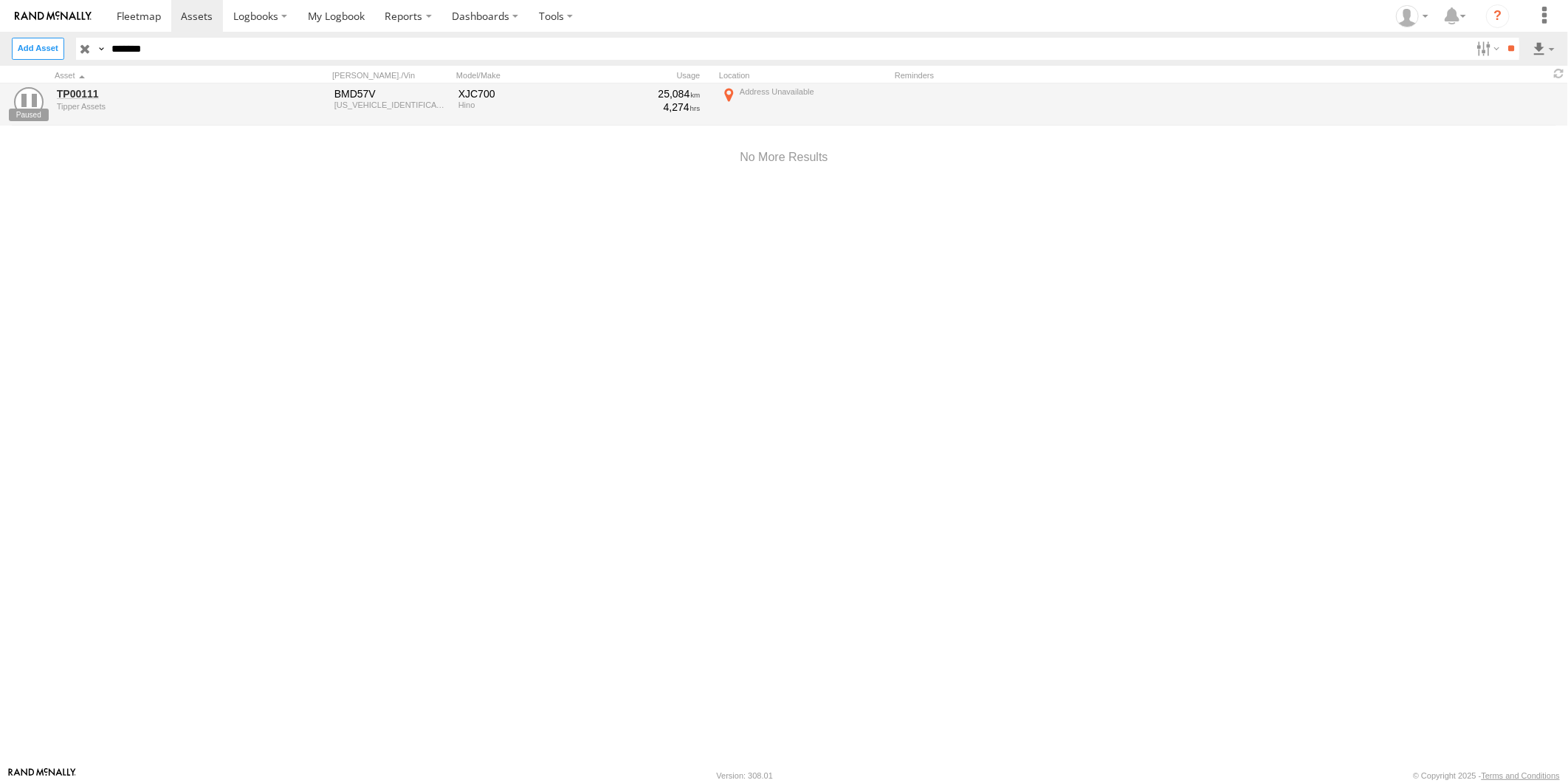
click at [84, 49] on input "button" at bounding box center [86, 48] width 19 height 22
